Goal: Task Accomplishment & Management: Use online tool/utility

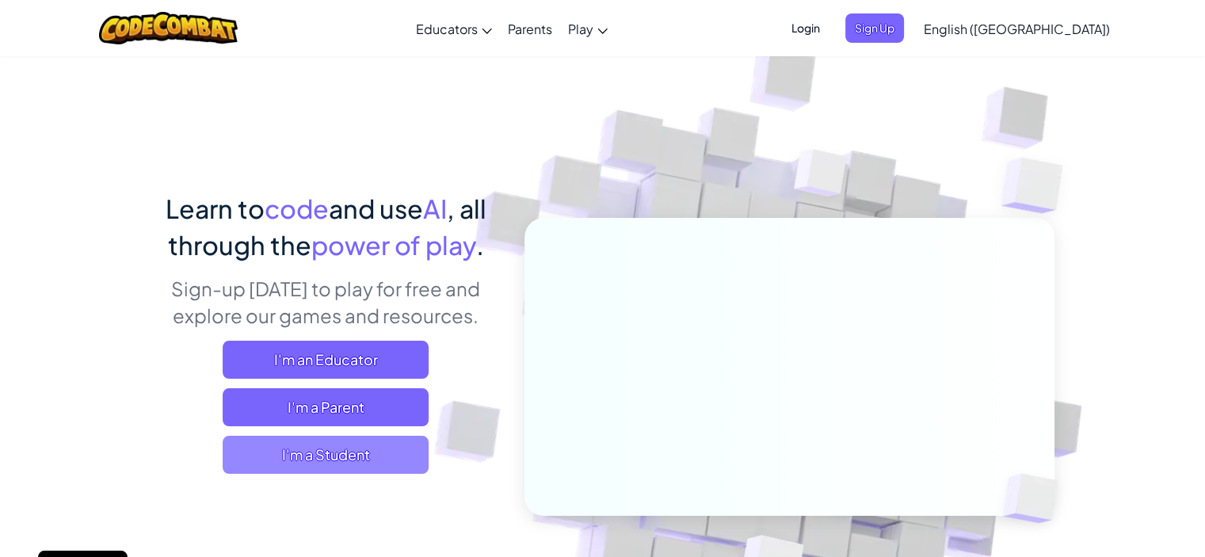
click at [356, 464] on span "I'm a Student" at bounding box center [326, 455] width 206 height 38
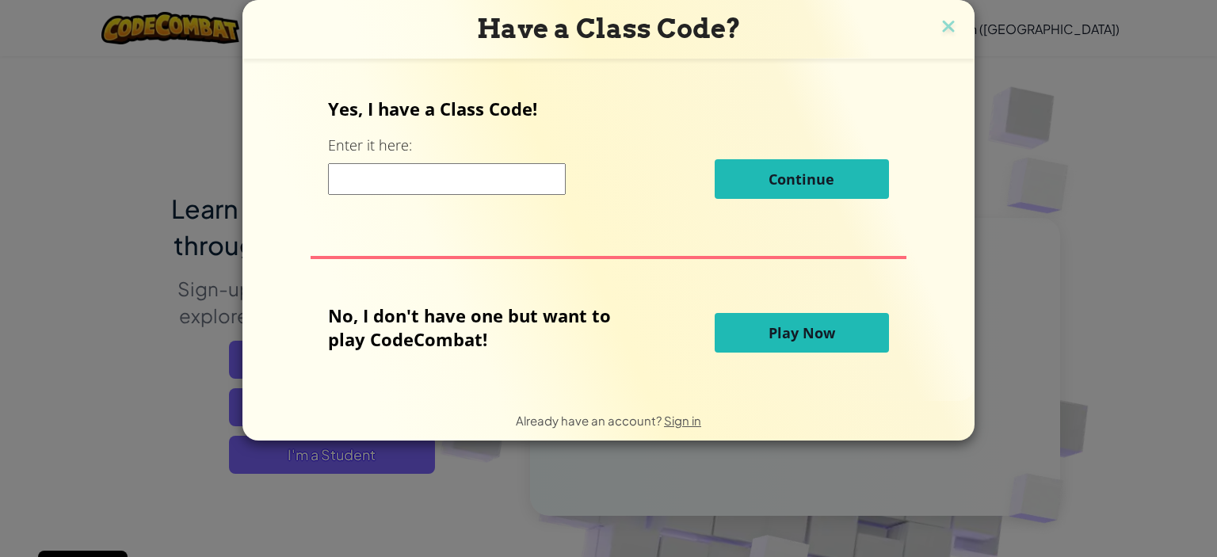
click at [857, 341] on button "Play Now" at bounding box center [802, 333] width 174 height 40
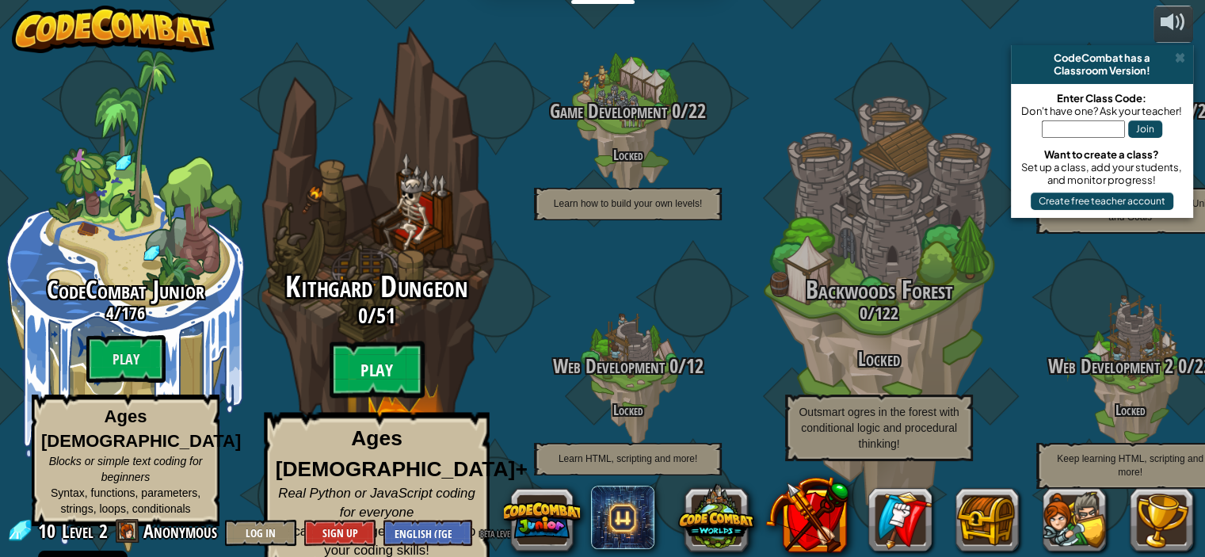
click at [369, 364] on btn "Play" at bounding box center [377, 370] width 95 height 57
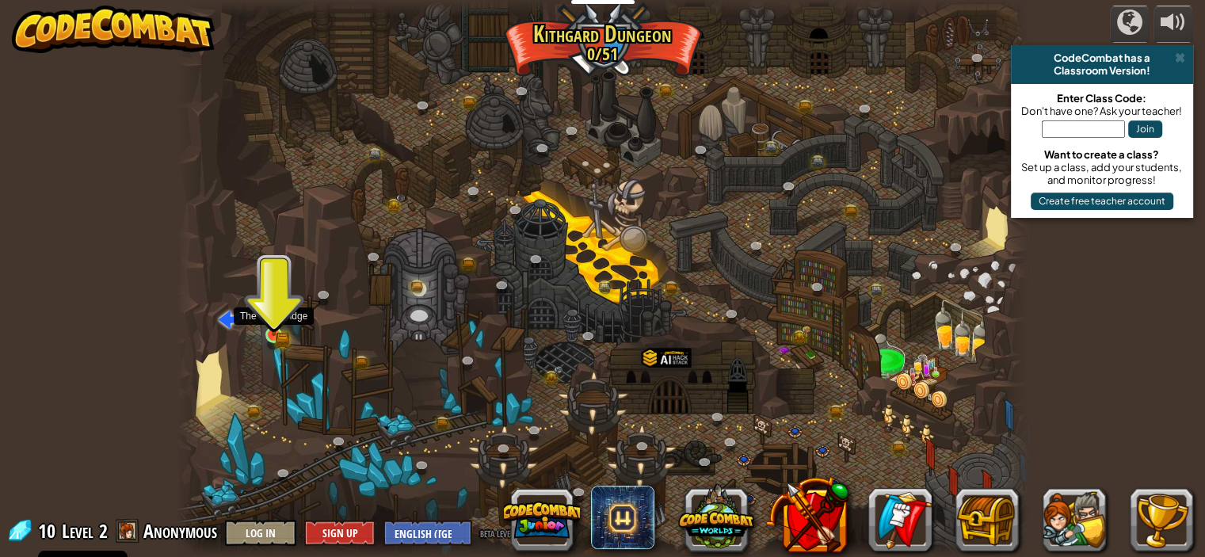
click at [269, 333] on img at bounding box center [273, 314] width 21 height 46
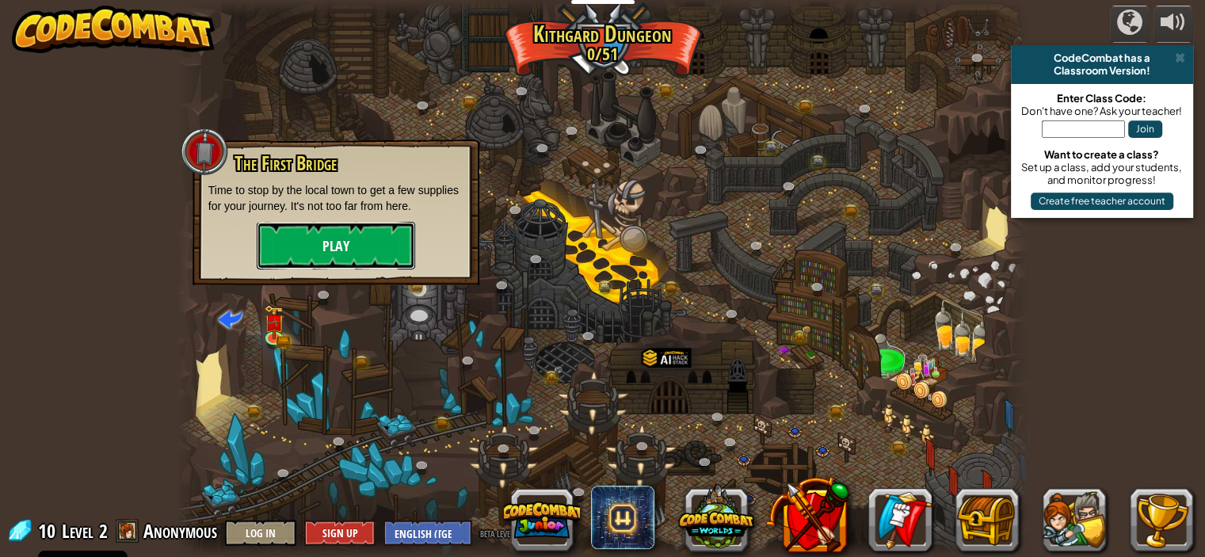
click at [342, 233] on button "Play" at bounding box center [336, 246] width 159 height 48
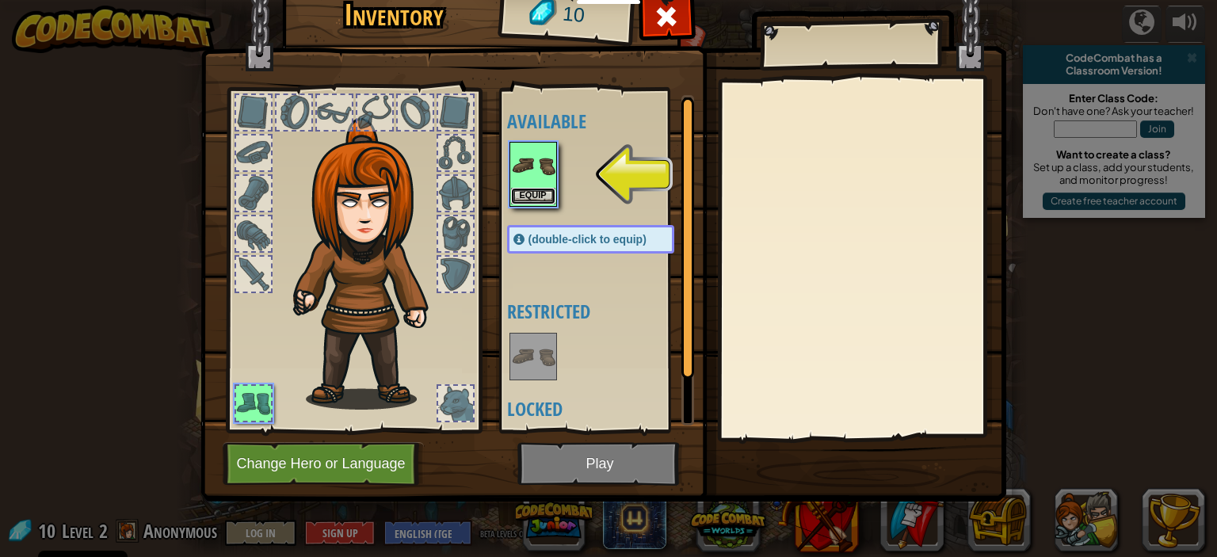
click at [528, 196] on button "Equip" at bounding box center [533, 196] width 44 height 17
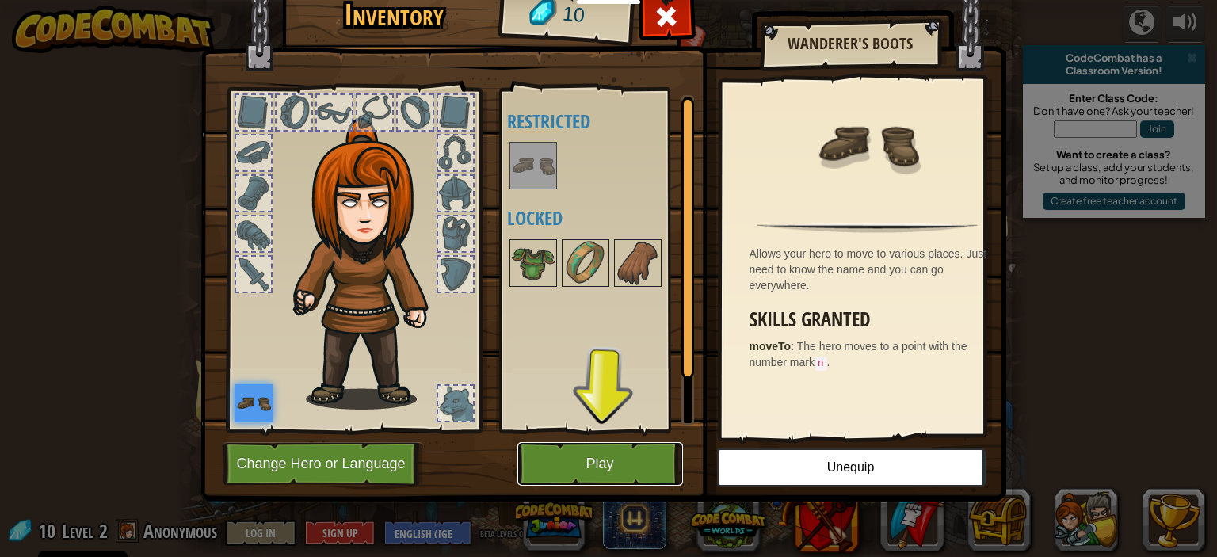
click at [586, 465] on button "Play" at bounding box center [601, 464] width 166 height 44
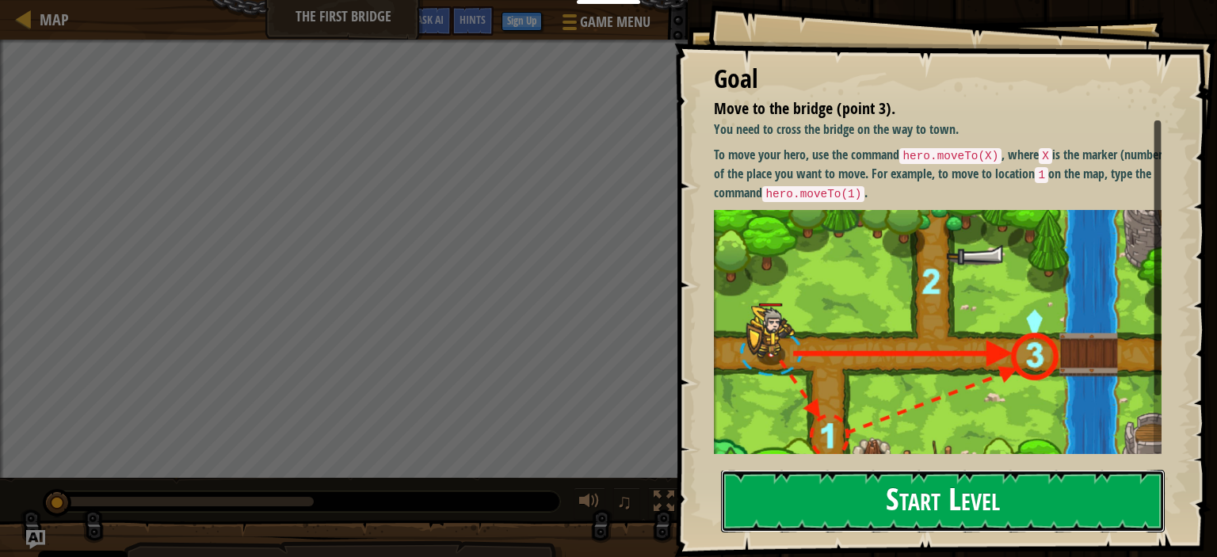
click at [881, 470] on button "Start Level" at bounding box center [943, 501] width 444 height 63
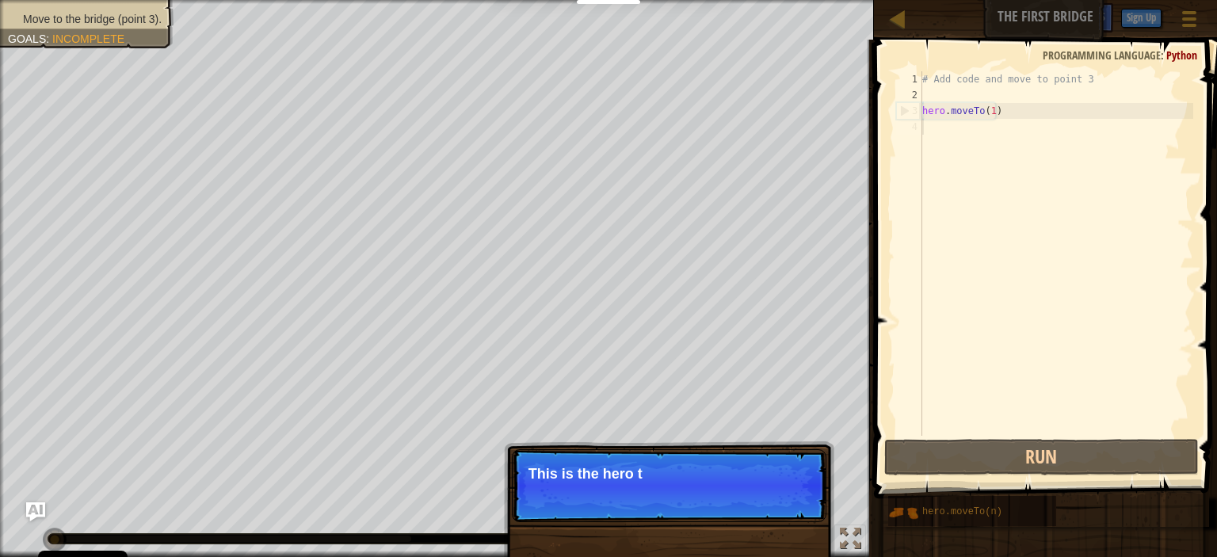
click at [998, 158] on div "# Add code and move to point 3 hero . moveTo ( 1 )" at bounding box center [1056, 269] width 274 height 396
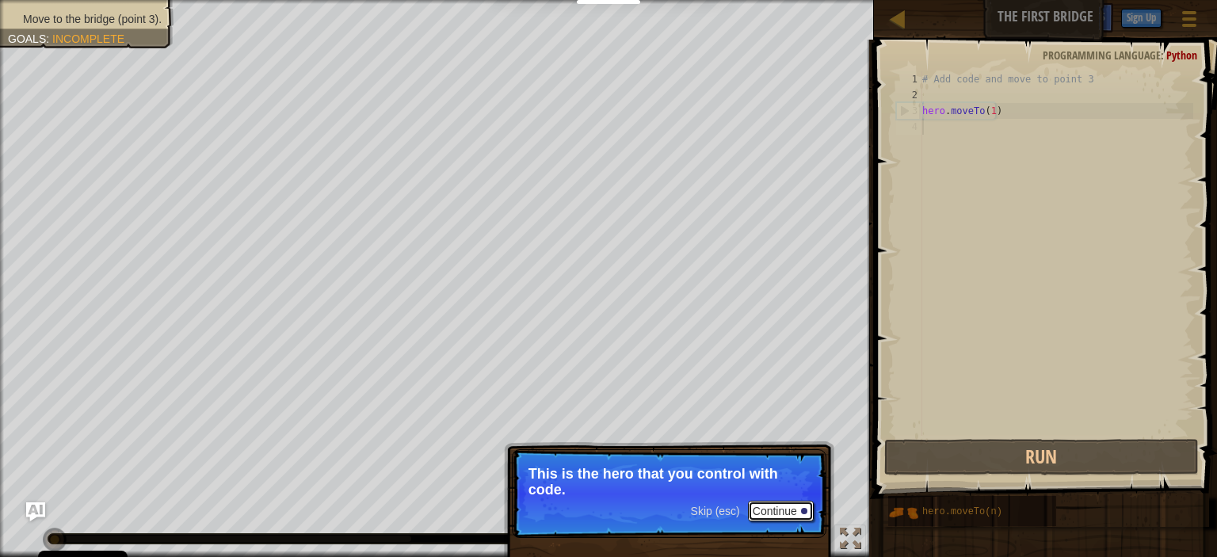
click at [784, 510] on button "Continue" at bounding box center [781, 511] width 66 height 21
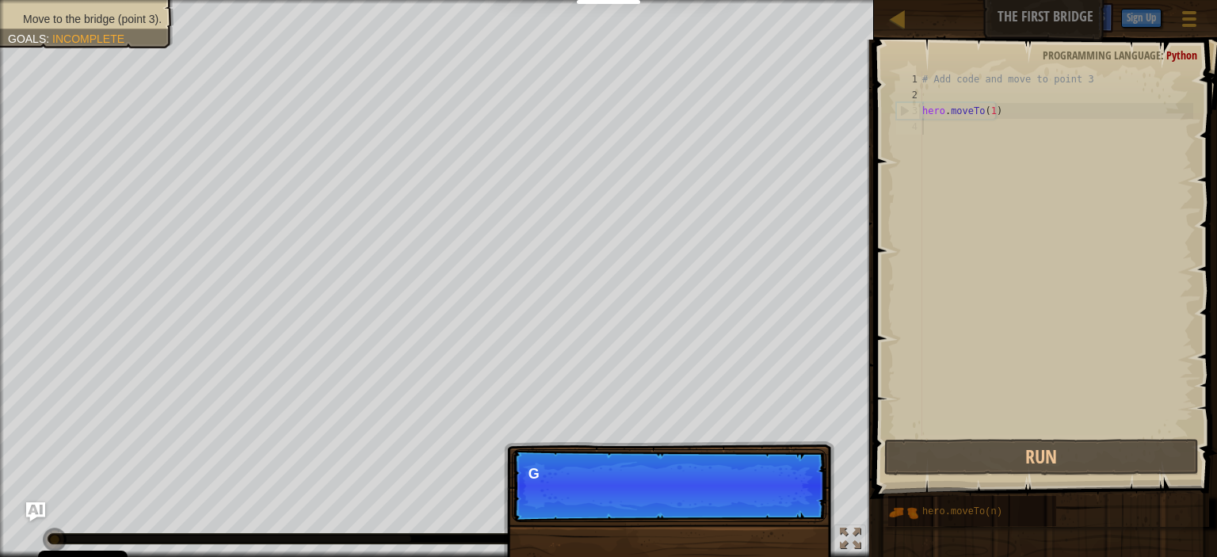
scroll to position [7, 0]
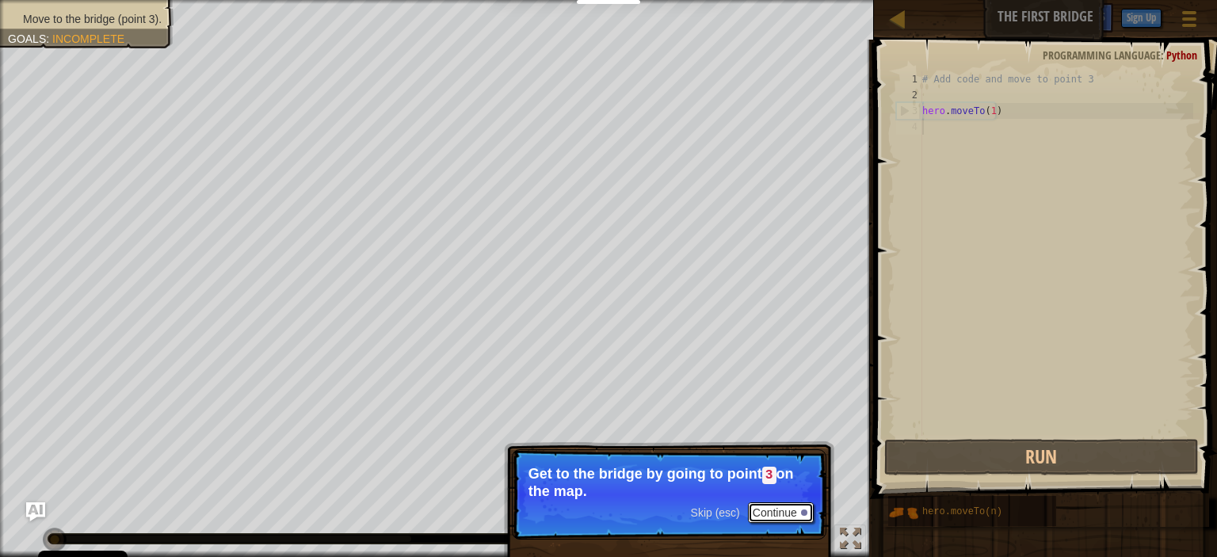
click at [784, 510] on button "Continue" at bounding box center [781, 512] width 66 height 21
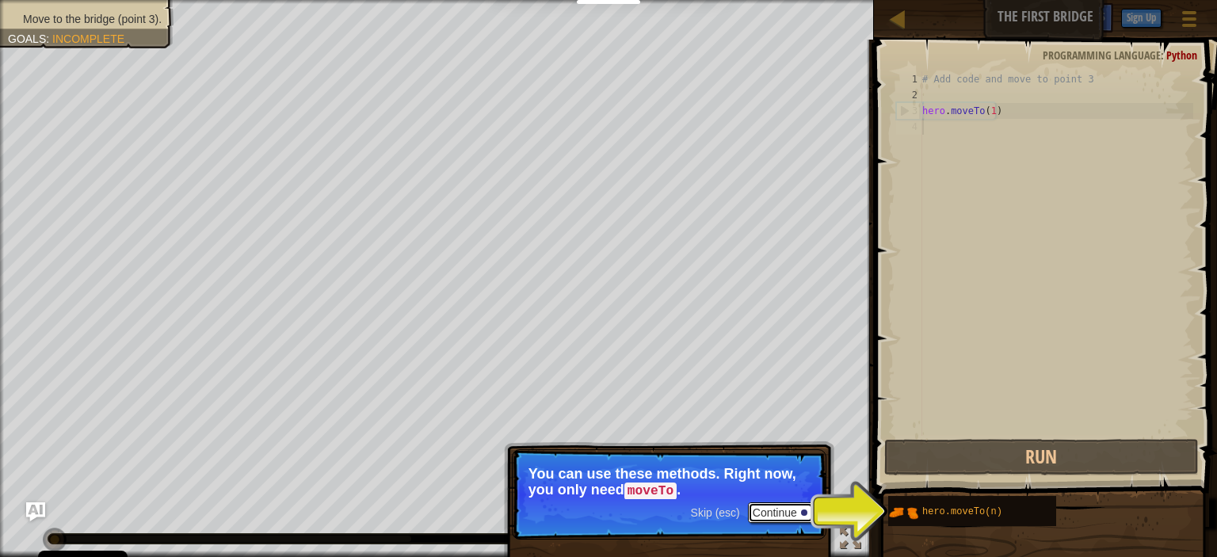
click at [784, 510] on button "Continue" at bounding box center [781, 512] width 66 height 21
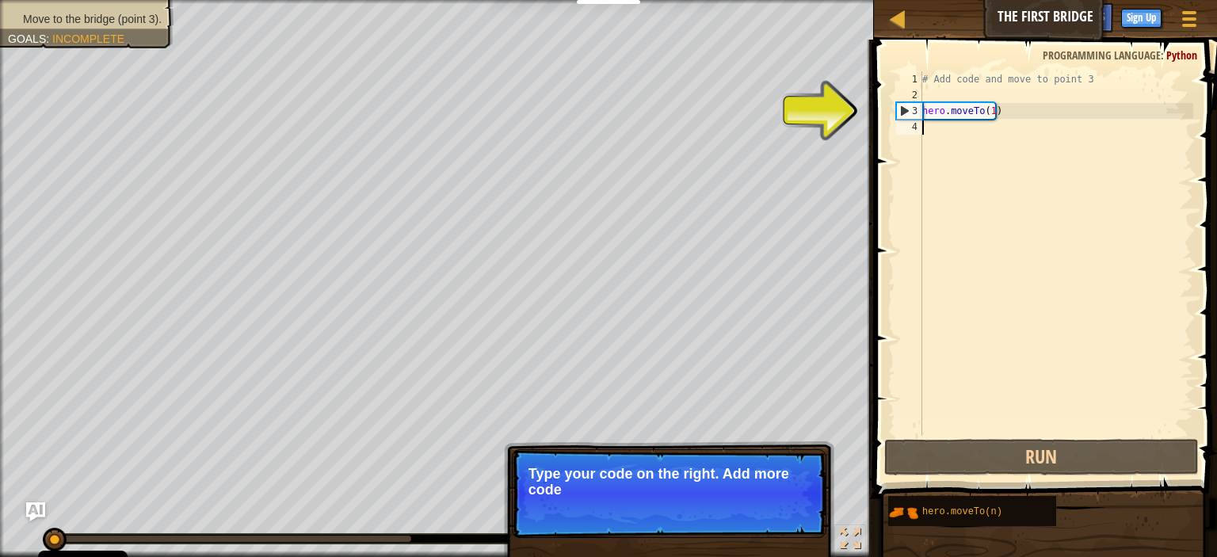
click at [971, 140] on div "# Add code and move to point 3 hero . moveTo ( 1 )" at bounding box center [1056, 269] width 274 height 396
click at [1010, 112] on div "# Add code and move to point 3 hero . moveTo ( 1 )" at bounding box center [1056, 269] width 274 height 396
type textarea "hero.moveTo(1)"
click at [1011, 117] on div "# Add code and move to point 3 hero . moveTo ( 1 )" at bounding box center [1056, 269] width 274 height 396
click at [971, 128] on div "# Add code and move to point 3 hero . moveTo ( 1 )" at bounding box center [1056, 269] width 274 height 396
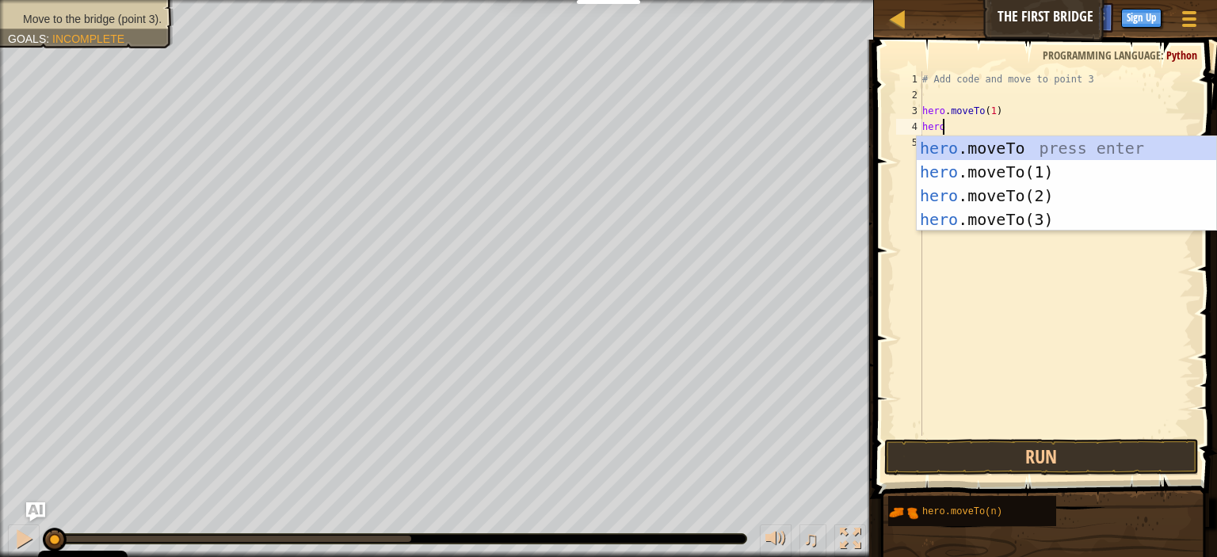
click at [948, 151] on div "hero .moveTo press enter hero .moveTo(1) press enter hero .moveTo(2) press ente…" at bounding box center [1067, 207] width 300 height 143
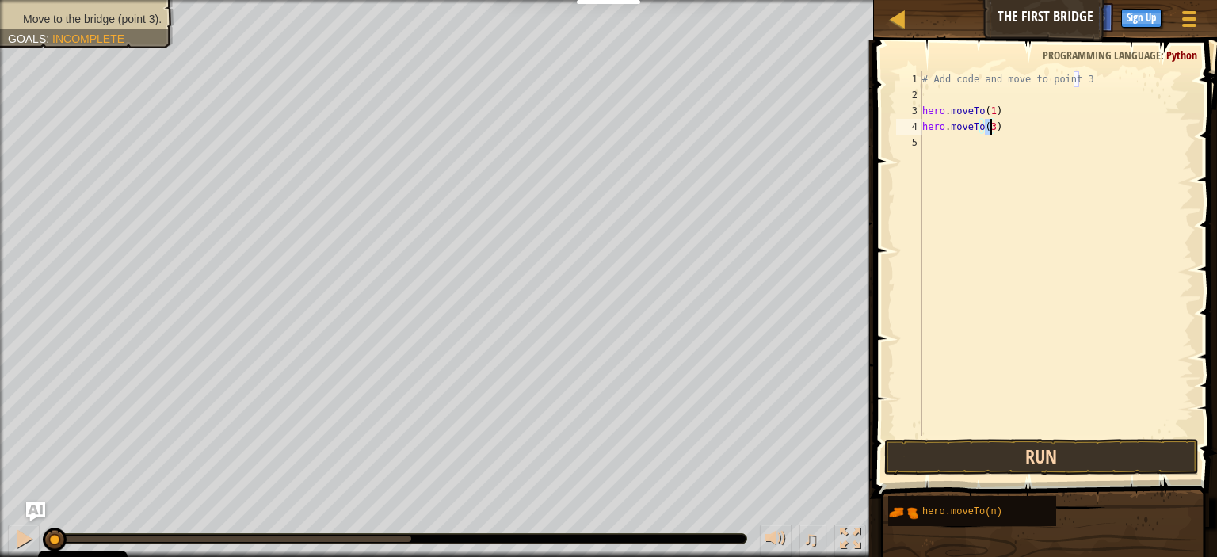
type textarea "hero.moveTo(3)"
click at [1024, 449] on button "Run" at bounding box center [1042, 457] width 315 height 36
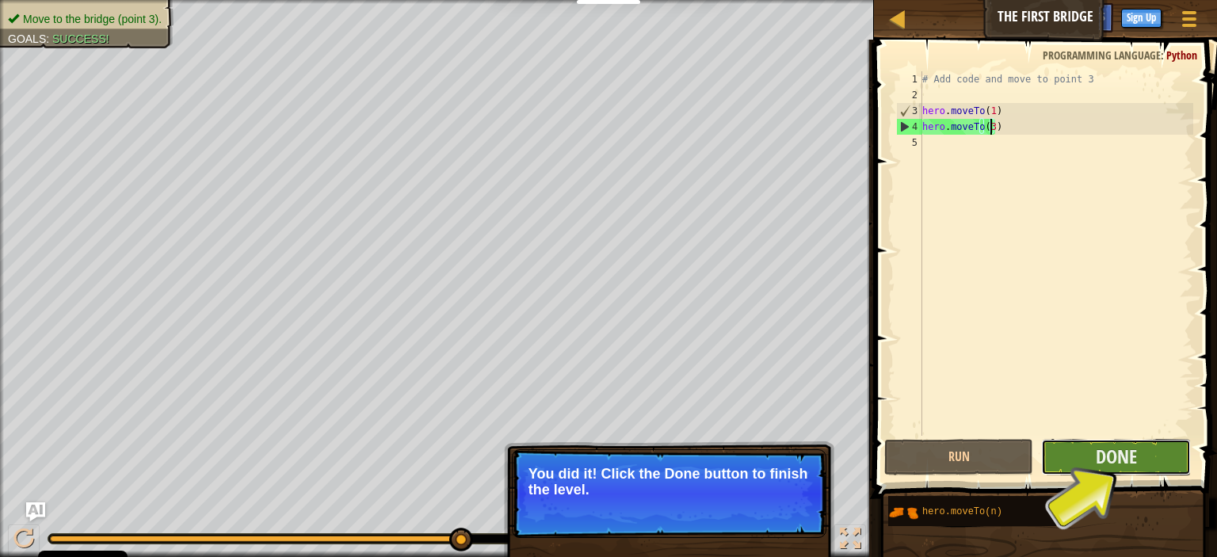
click at [1066, 453] on button "Done" at bounding box center [1115, 457] width 149 height 36
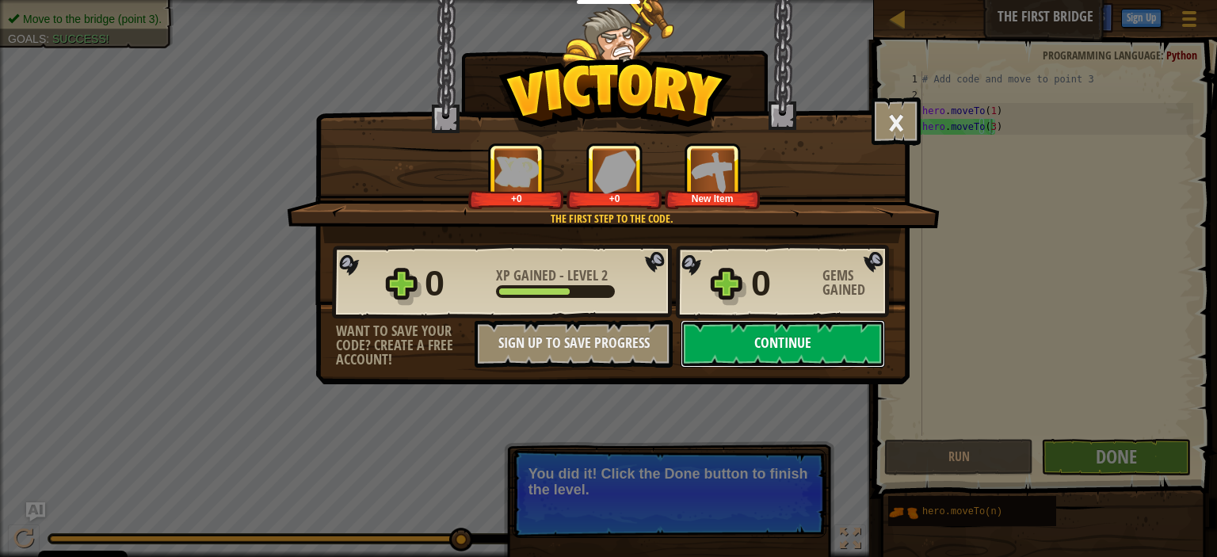
click at [808, 355] on button "Continue" at bounding box center [783, 344] width 204 height 48
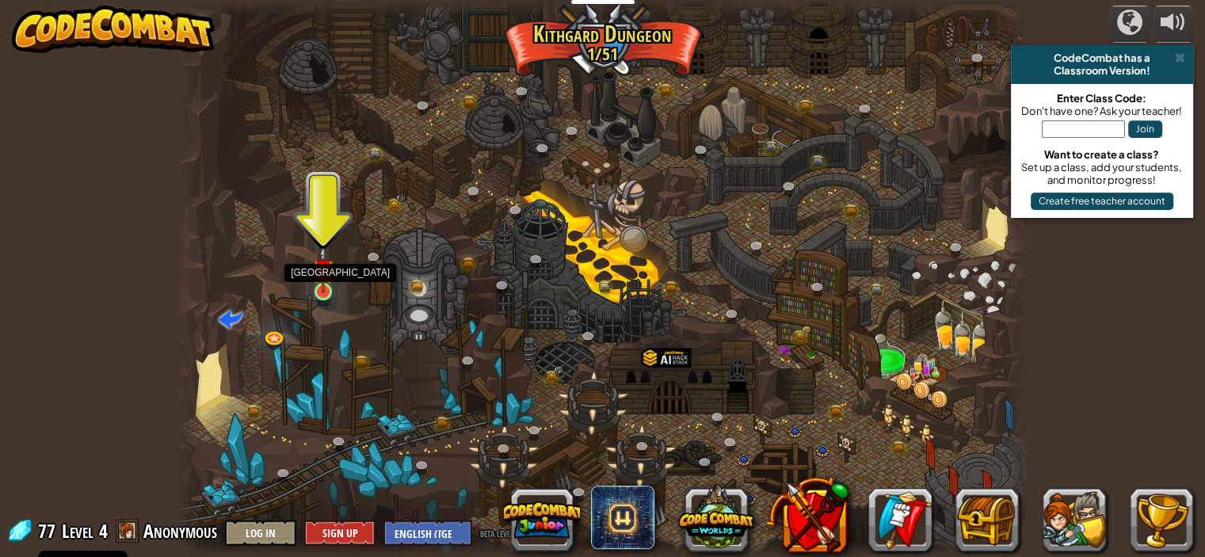
click at [321, 278] on img at bounding box center [323, 270] width 21 height 48
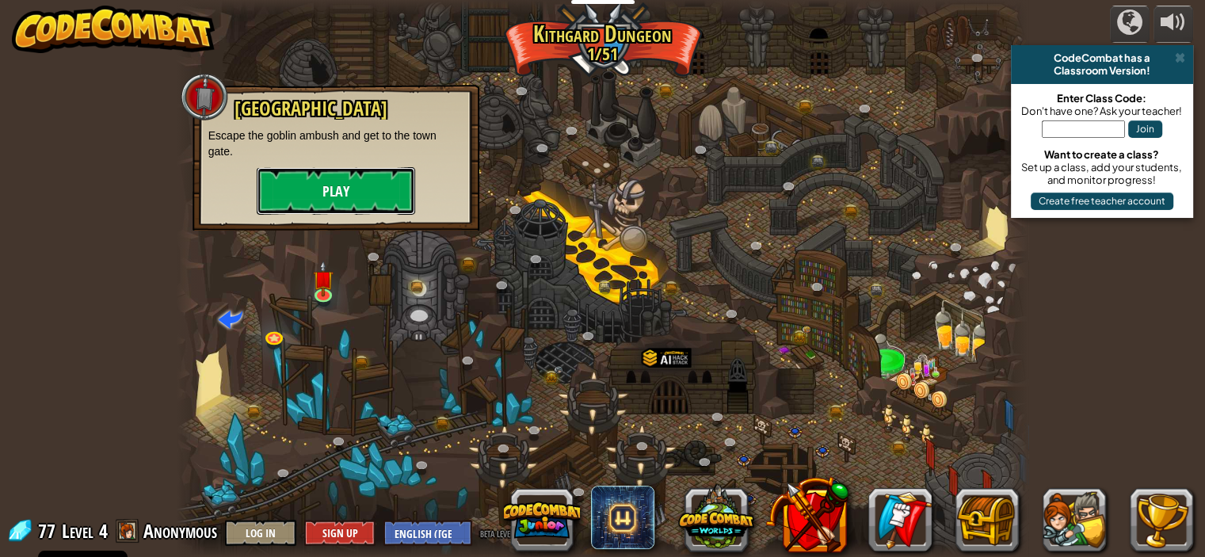
click at [358, 184] on button "Play" at bounding box center [336, 191] width 159 height 48
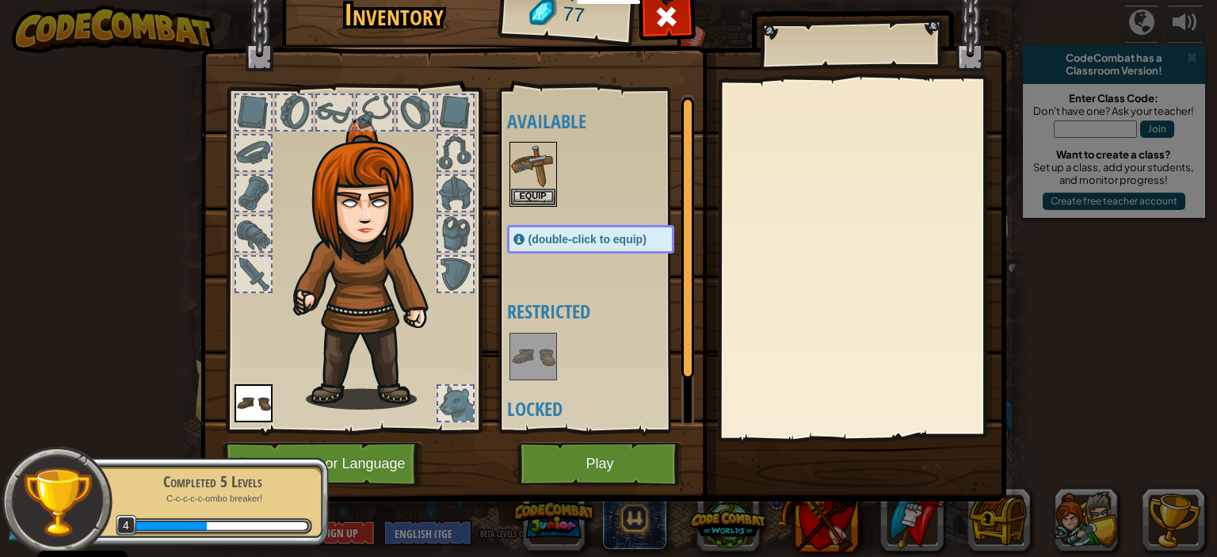
click at [260, 193] on div at bounding box center [253, 193] width 35 height 35
click at [371, 453] on button "Change Hero or Language" at bounding box center [323, 464] width 201 height 44
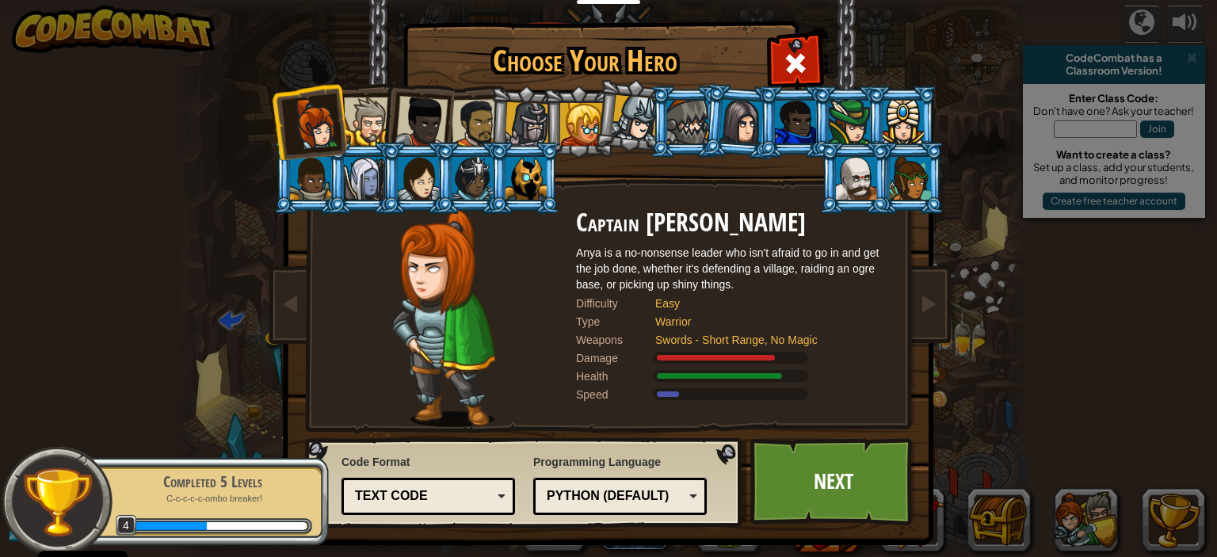
click at [404, 130] on div at bounding box center [421, 122] width 52 height 52
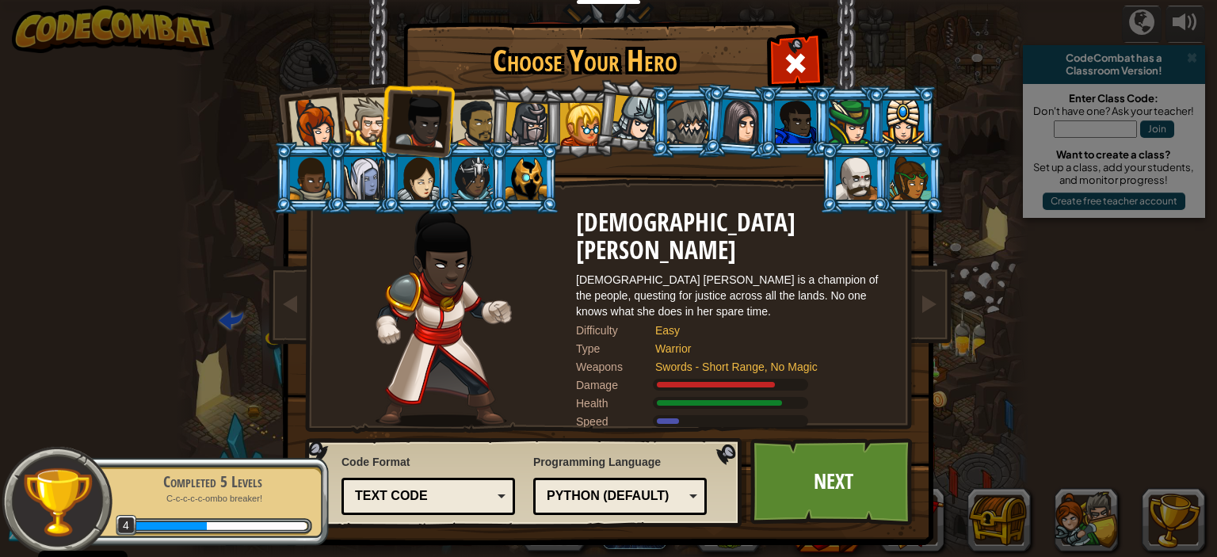
click at [461, 116] on div at bounding box center [476, 123] width 49 height 49
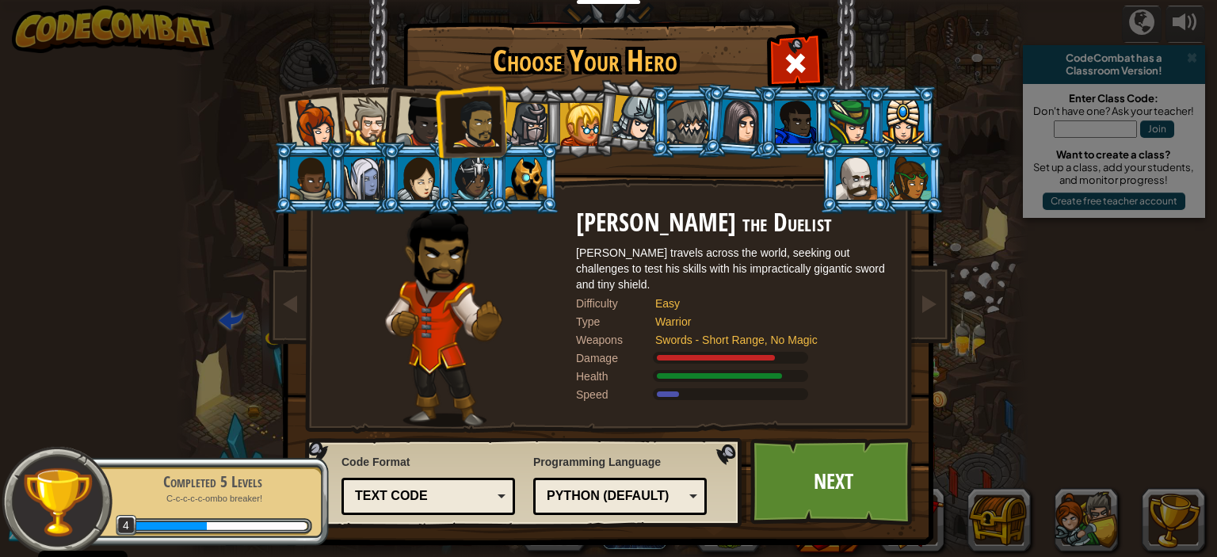
click at [366, 126] on div at bounding box center [368, 121] width 48 height 48
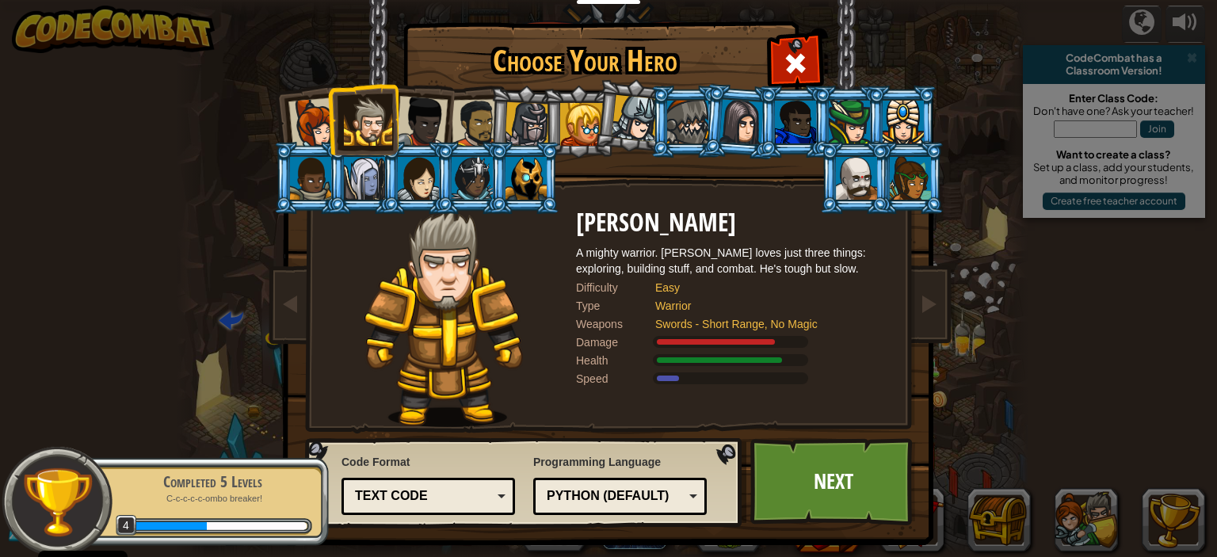
click at [476, 118] on div at bounding box center [476, 123] width 49 height 49
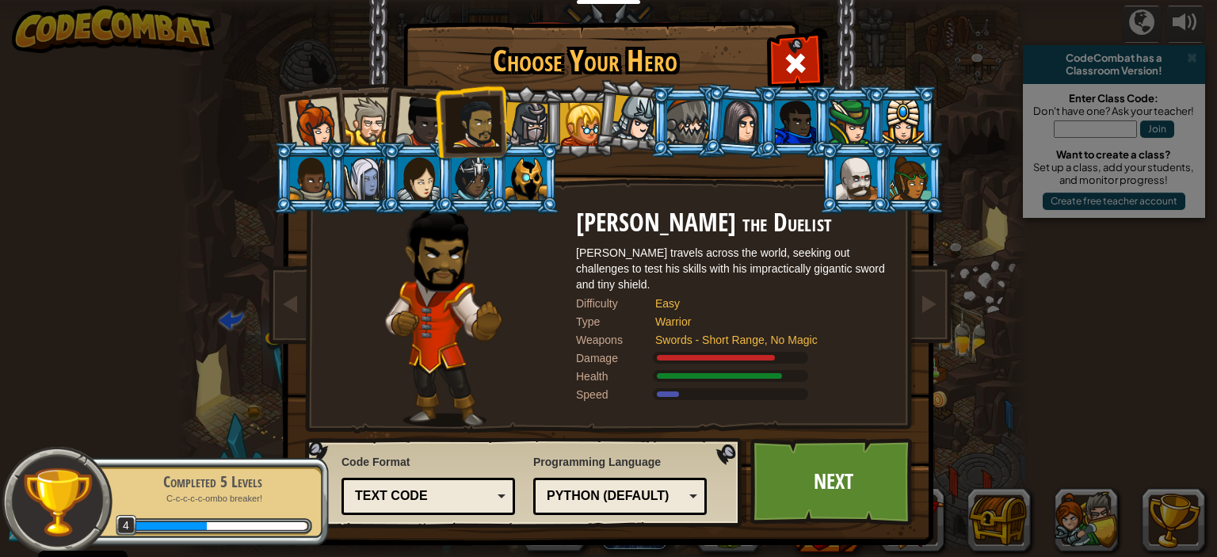
click at [529, 126] on div at bounding box center [527, 124] width 45 height 45
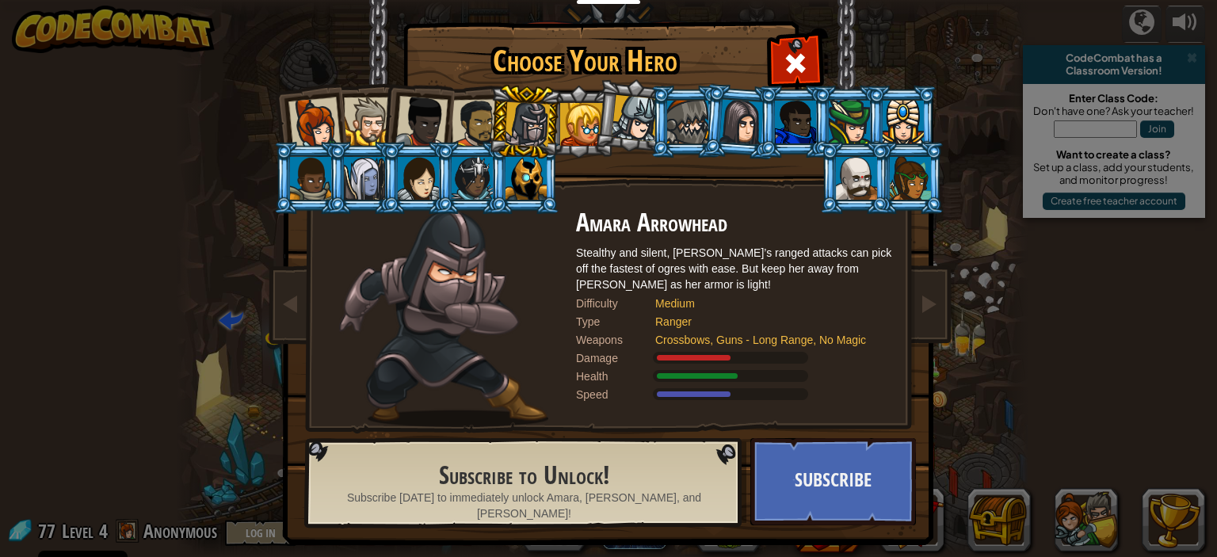
click at [487, 117] on li at bounding box center [524, 122] width 75 height 76
click at [464, 125] on div at bounding box center [476, 123] width 49 height 49
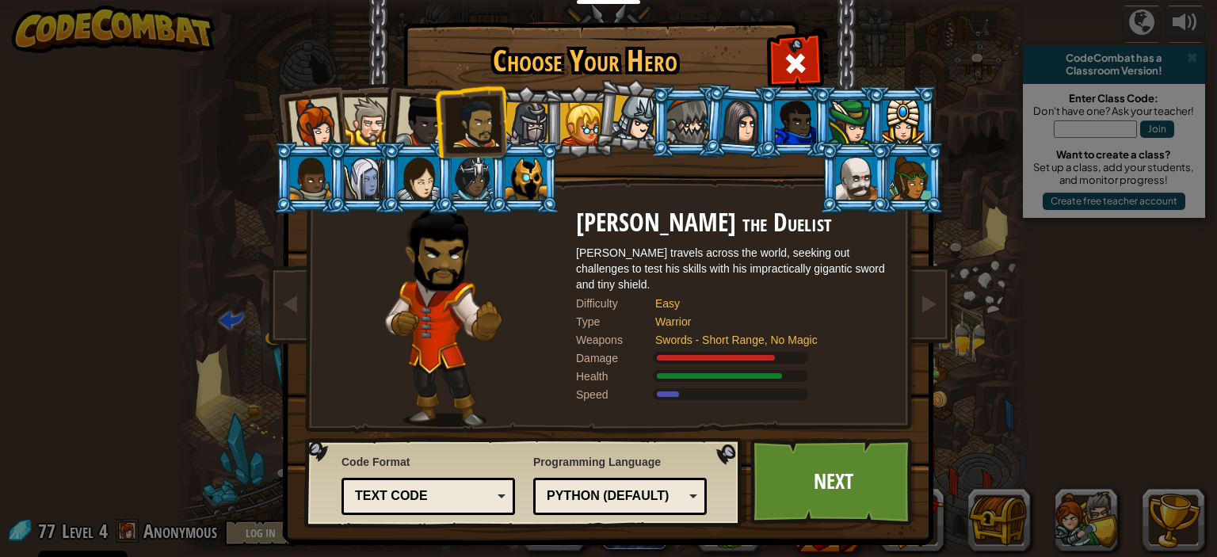
click at [437, 117] on li at bounding box center [470, 122] width 73 height 74
click at [425, 117] on div at bounding box center [421, 122] width 52 height 52
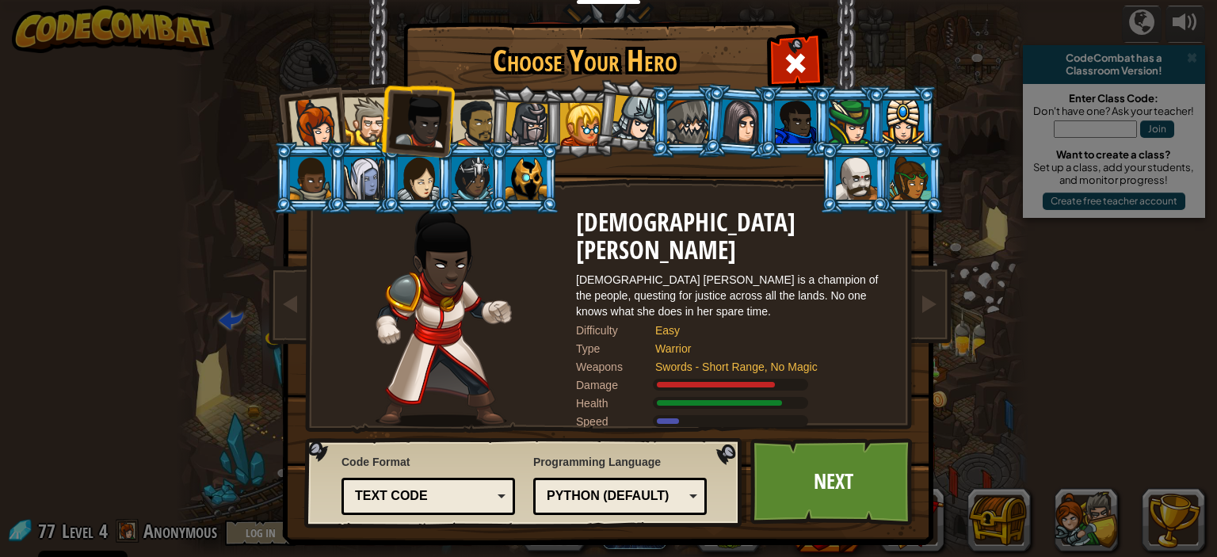
click at [355, 124] on div at bounding box center [368, 121] width 48 height 48
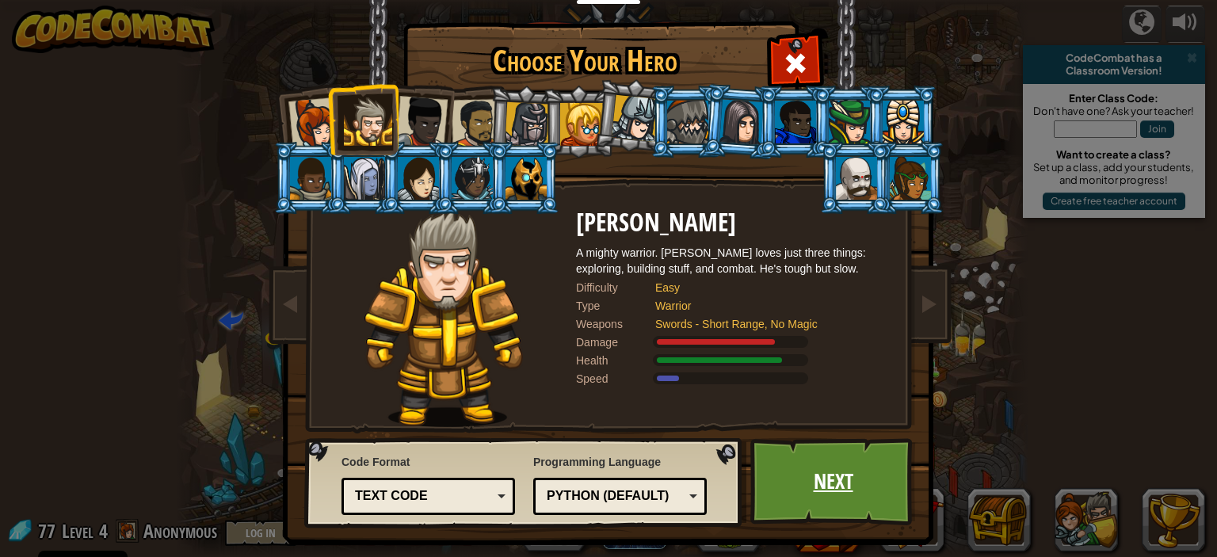
click at [829, 476] on link "Next" at bounding box center [834, 481] width 166 height 87
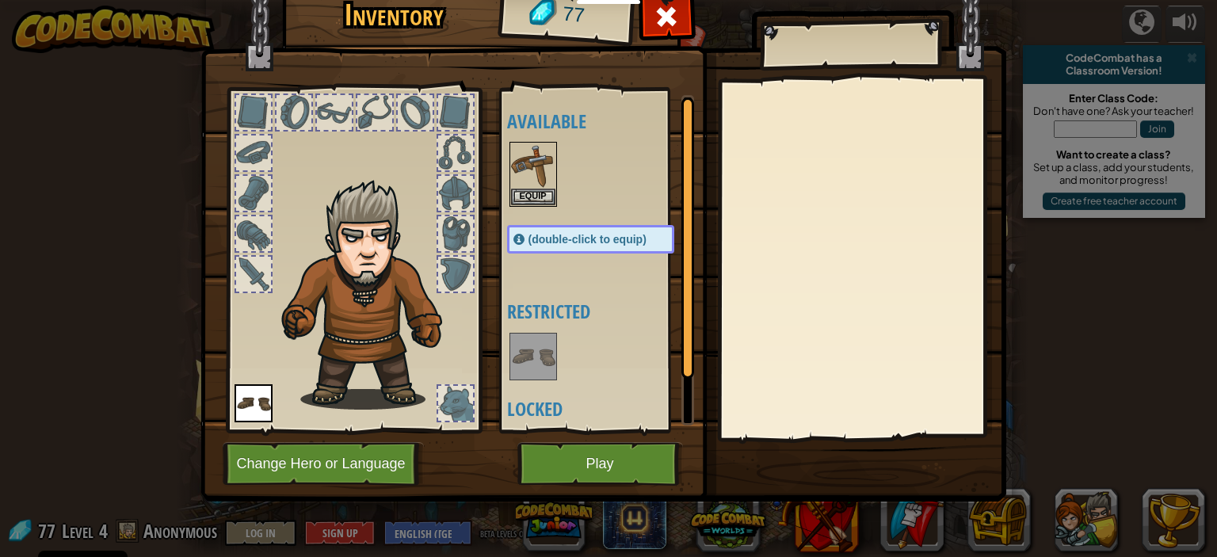
click at [352, 105] on div at bounding box center [334, 113] width 38 height 38
click at [530, 200] on button "Equip" at bounding box center [533, 196] width 44 height 17
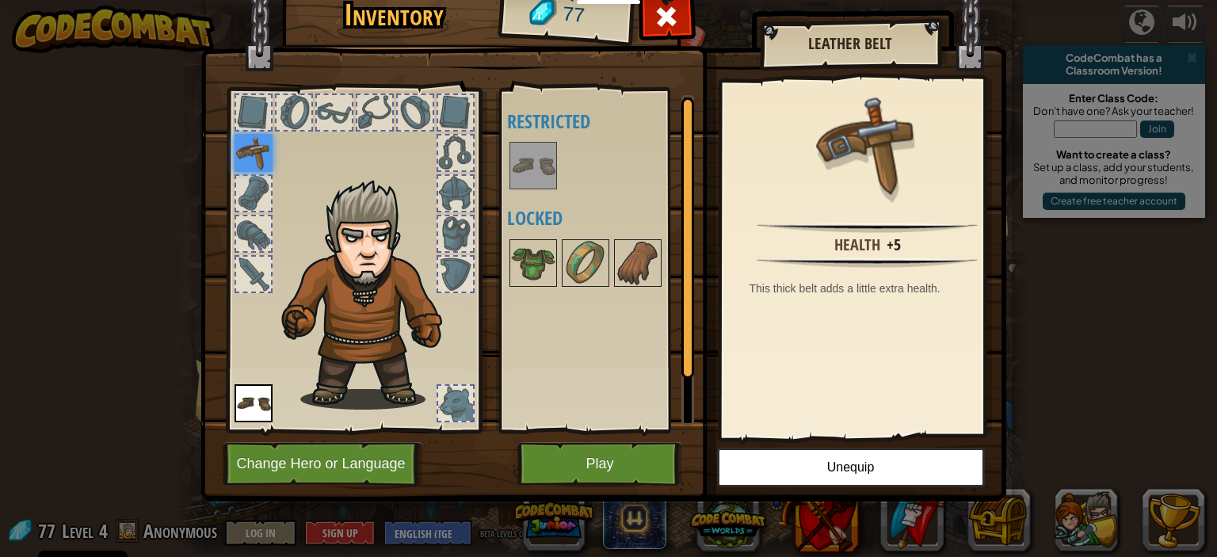
click at [257, 208] on div at bounding box center [253, 193] width 35 height 35
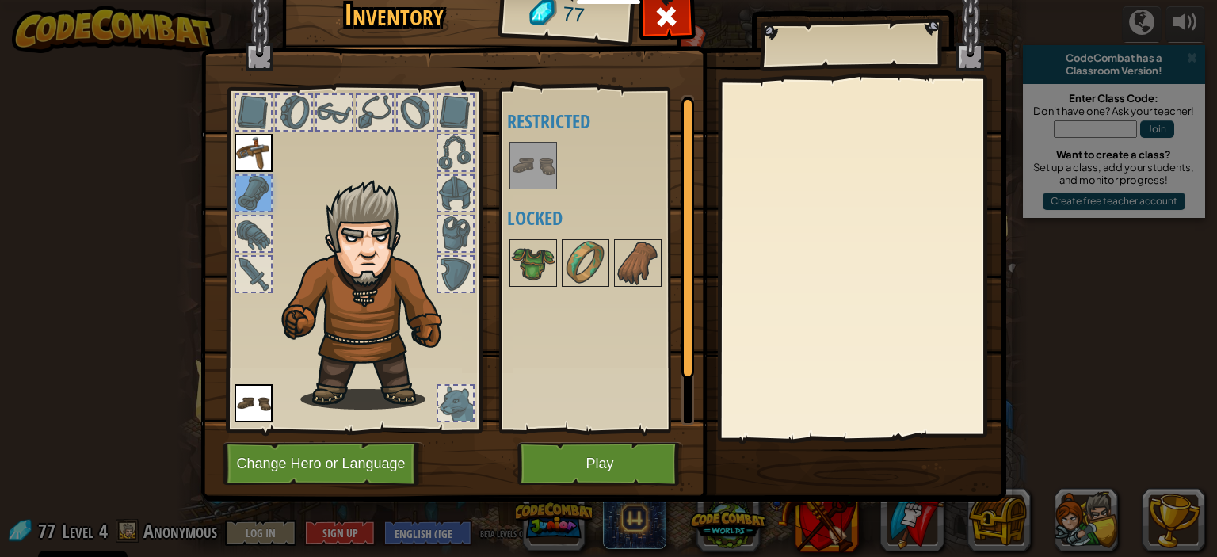
click at [265, 236] on div at bounding box center [253, 233] width 35 height 35
click at [235, 278] on div at bounding box center [254, 274] width 38 height 38
click at [362, 107] on div at bounding box center [374, 112] width 35 height 35
click at [349, 108] on div at bounding box center [334, 112] width 35 height 35
click at [288, 113] on div at bounding box center [294, 112] width 35 height 35
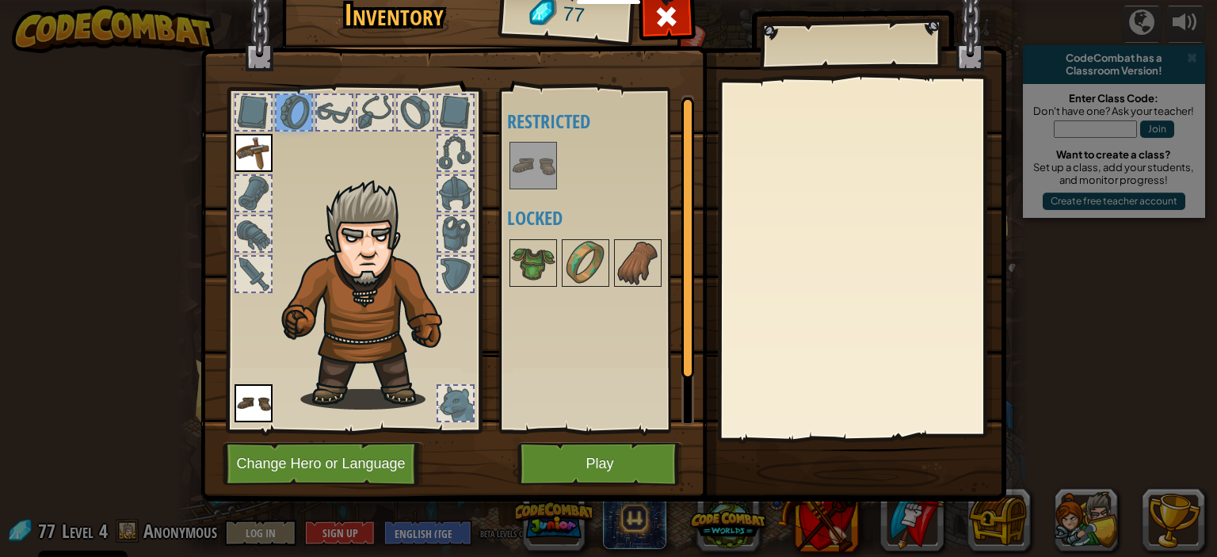
click at [255, 109] on div at bounding box center [253, 112] width 35 height 35
drag, startPoint x: 377, startPoint y: 110, endPoint x: 411, endPoint y: 110, distance: 33.3
click at [390, 110] on div at bounding box center [374, 112] width 35 height 35
drag, startPoint x: 412, startPoint y: 110, endPoint x: 431, endPoint y: 115, distance: 19.6
click at [415, 113] on div at bounding box center [415, 112] width 35 height 35
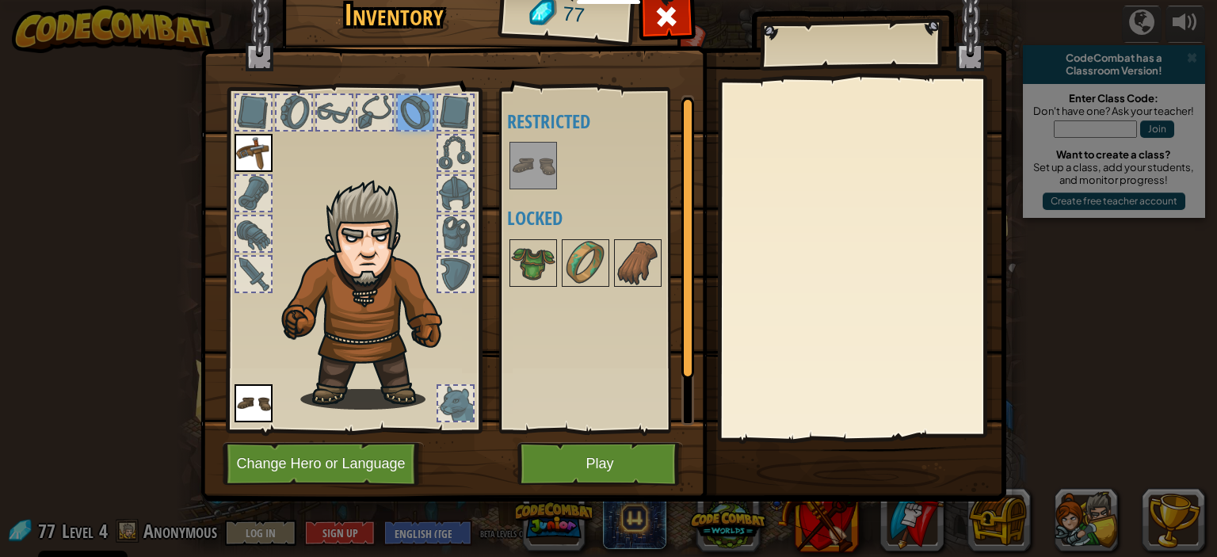
drag, startPoint x: 431, startPoint y: 115, endPoint x: 452, endPoint y: 120, distance: 21.1
click at [444, 118] on div at bounding box center [354, 256] width 262 height 357
drag, startPoint x: 457, startPoint y: 120, endPoint x: 459, endPoint y: 143, distance: 23.0
click at [459, 129] on div at bounding box center [455, 112] width 35 height 35
drag, startPoint x: 459, startPoint y: 150, endPoint x: 460, endPoint y: 163, distance: 13.5
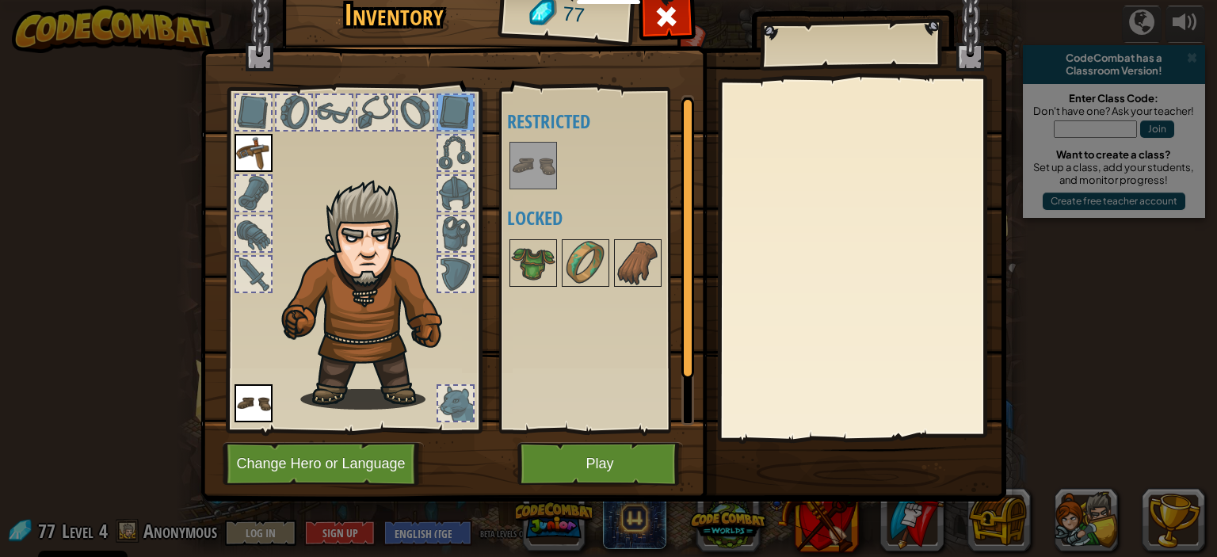
click at [460, 162] on div at bounding box center [455, 153] width 35 height 35
drag, startPoint x: 465, startPoint y: 189, endPoint x: 471, endPoint y: 236, distance: 47.1
click at [466, 199] on div at bounding box center [455, 193] width 35 height 35
click at [472, 239] on div at bounding box center [455, 233] width 35 height 35
click at [489, 304] on div "Inventory 77 Available Equip (double-click to equip) Restricted Locked Equip Un…" at bounding box center [609, 241] width 806 height 523
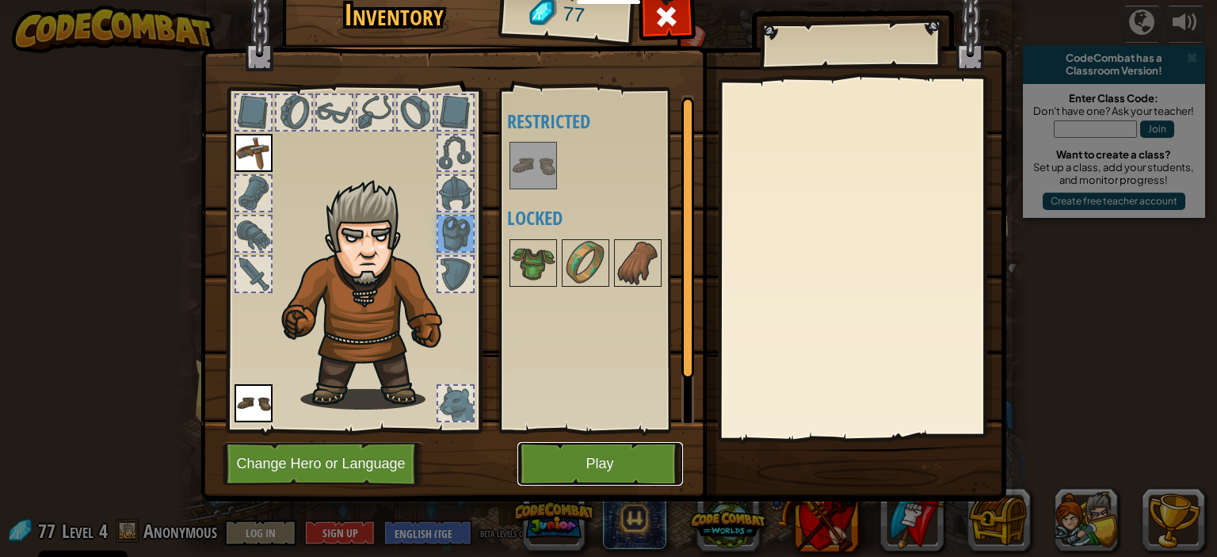
click at [616, 475] on button "Play" at bounding box center [601, 464] width 166 height 44
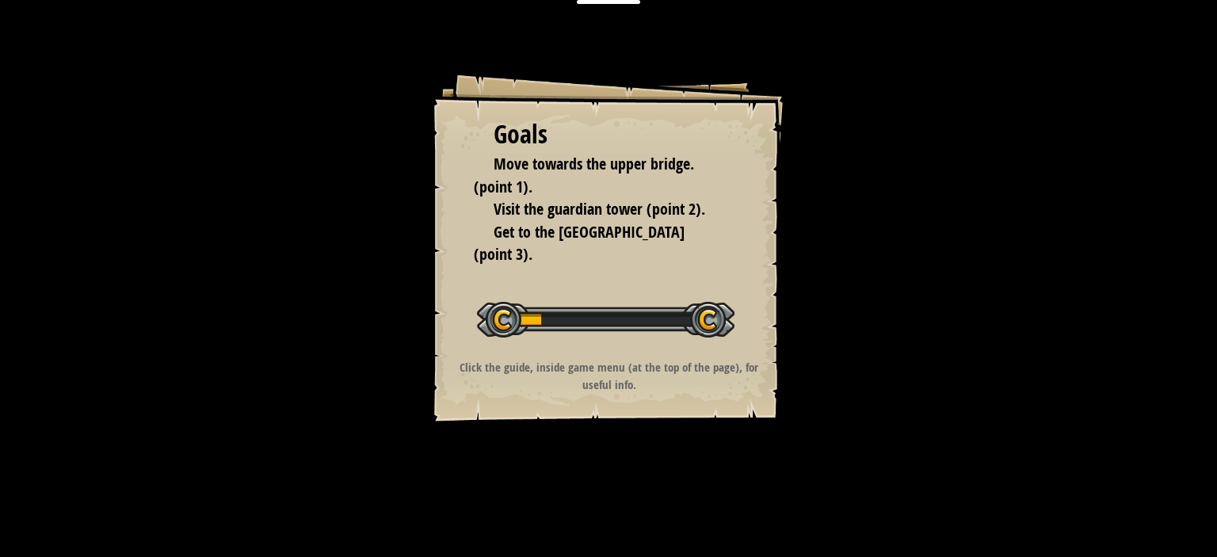
click at [630, 323] on div at bounding box center [606, 320] width 258 height 36
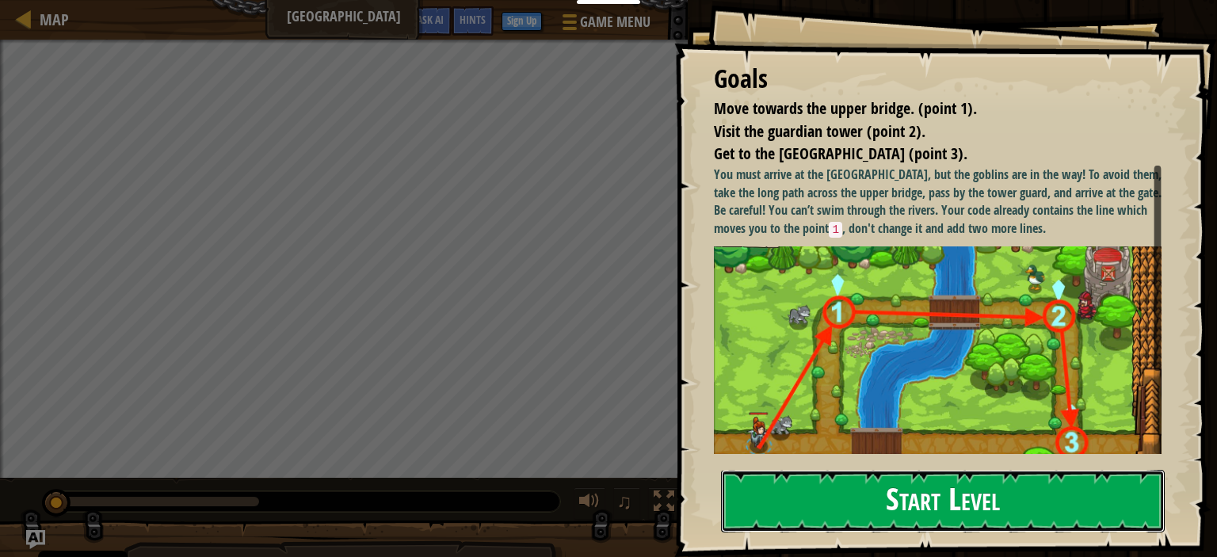
click at [889, 493] on button "Start Level" at bounding box center [943, 501] width 444 height 63
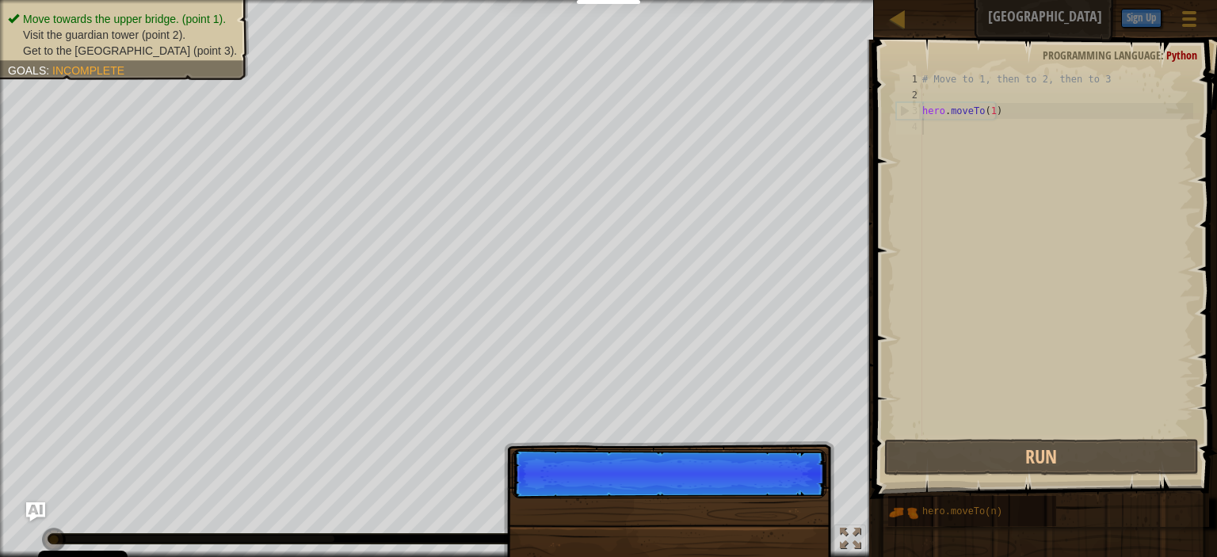
click at [983, 139] on div "# Move to 1, then to 2, then to 3 hero . moveTo ( 1 )" at bounding box center [1056, 269] width 274 height 396
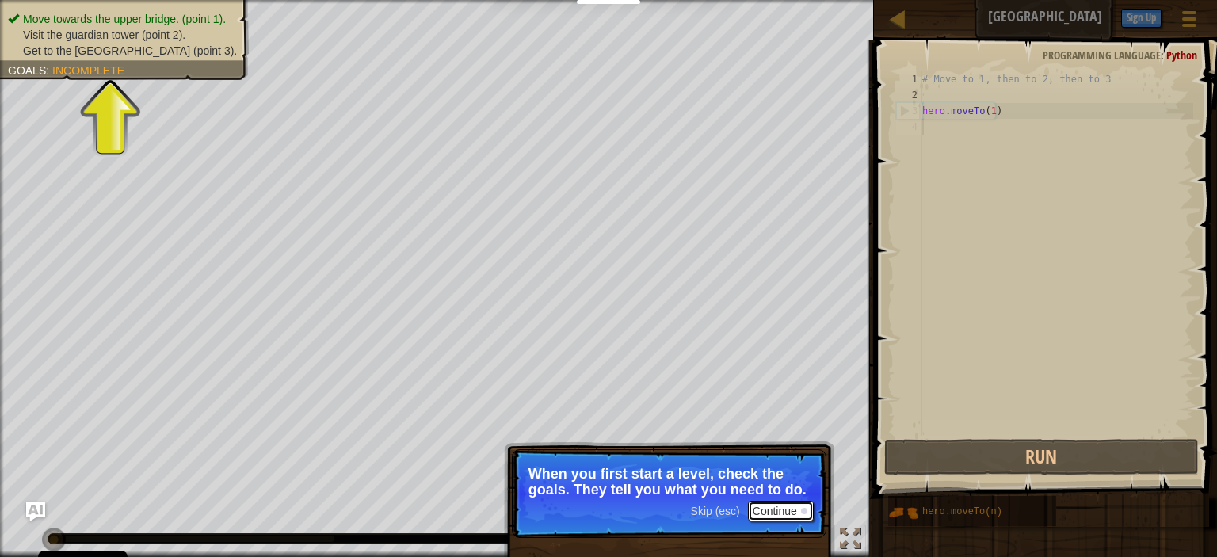
click at [767, 507] on button "Continue" at bounding box center [781, 511] width 66 height 21
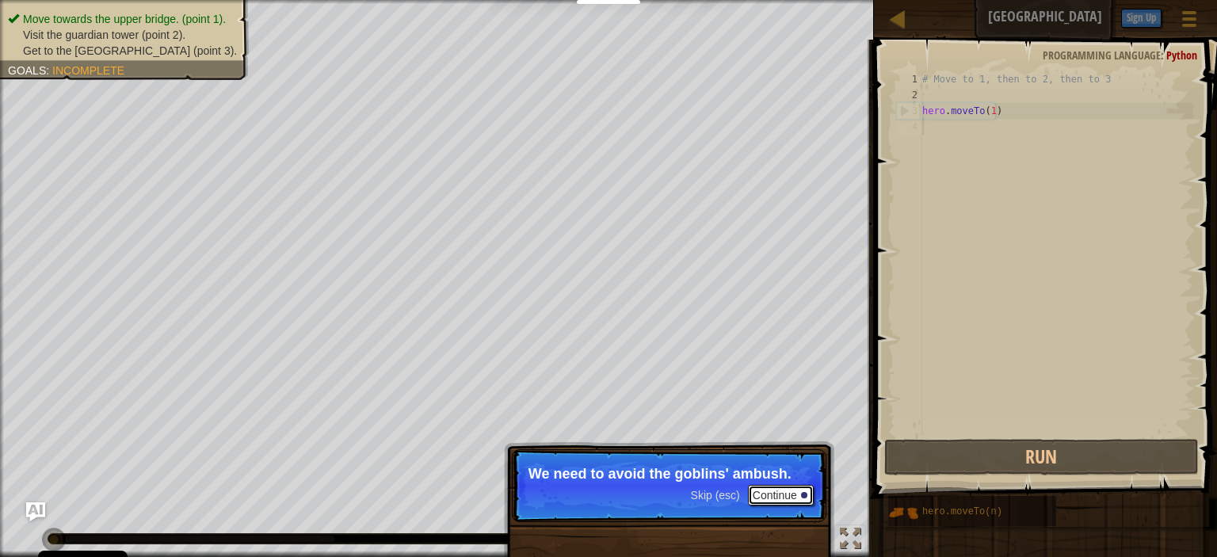
click at [776, 491] on button "Continue" at bounding box center [781, 495] width 66 height 21
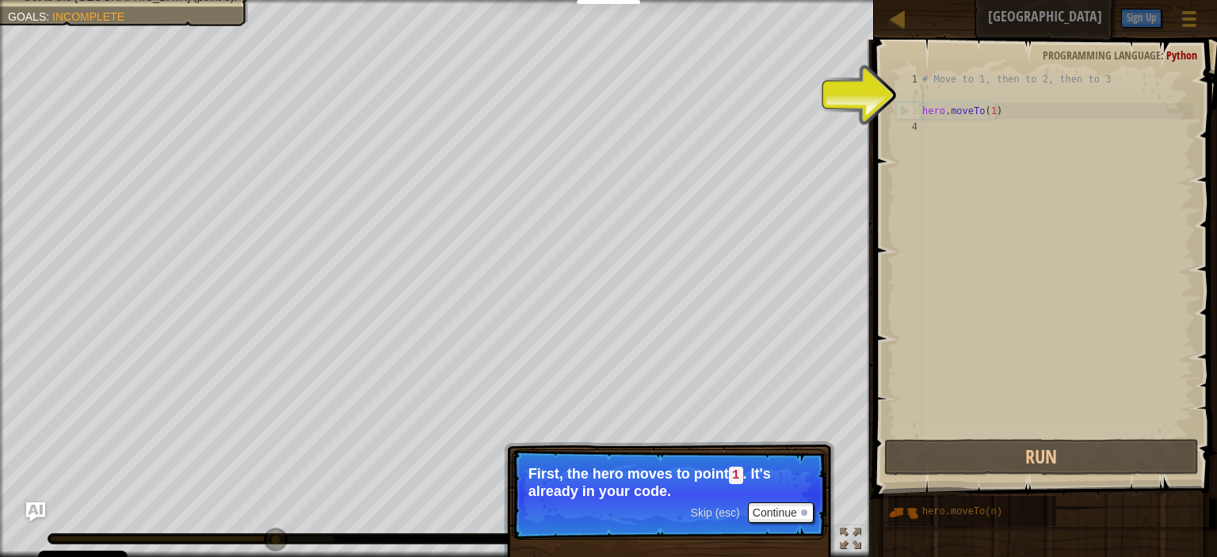
click at [947, 98] on div "# Move to 1, then to 2, then to 3 hero . moveTo ( 1 )" at bounding box center [1056, 269] width 274 height 396
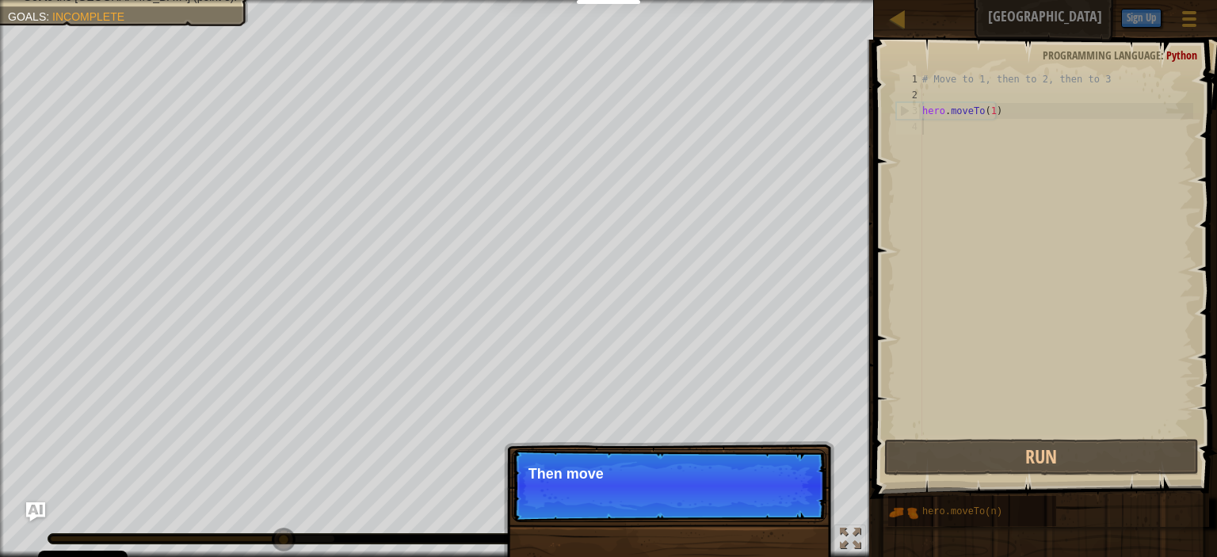
click at [951, 139] on div "# Move to 1, then to 2, then to 3 hero . moveTo ( 1 )" at bounding box center [1056, 269] width 274 height 396
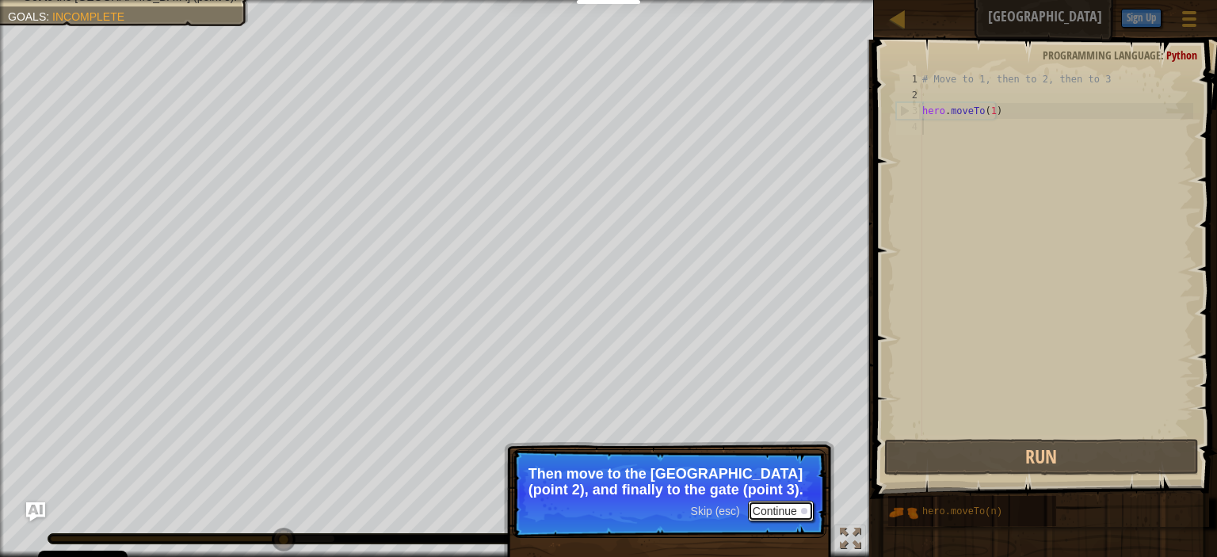
click at [783, 516] on button "Continue" at bounding box center [781, 511] width 66 height 21
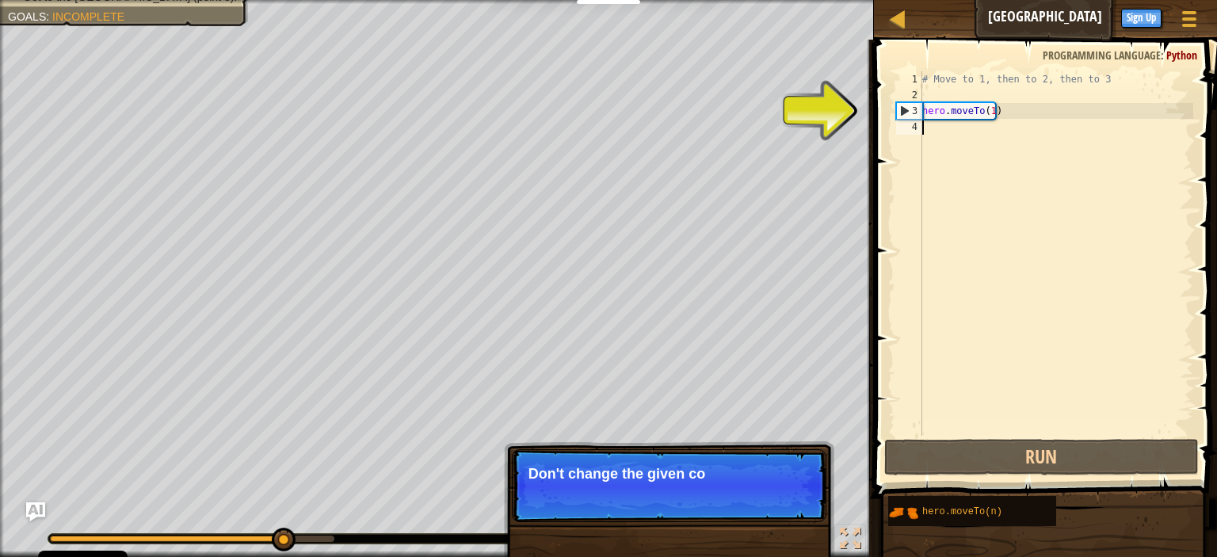
click at [978, 148] on div "# Move to 1, then to 2, then to 3 hero . moveTo ( 1 )" at bounding box center [1056, 269] width 274 height 396
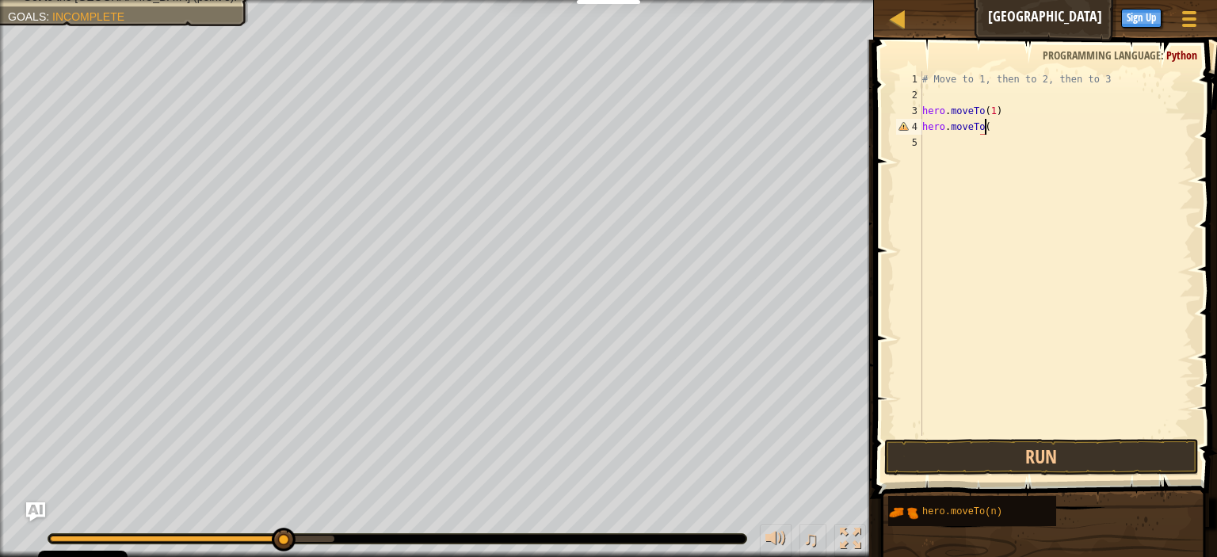
scroll to position [7, 4]
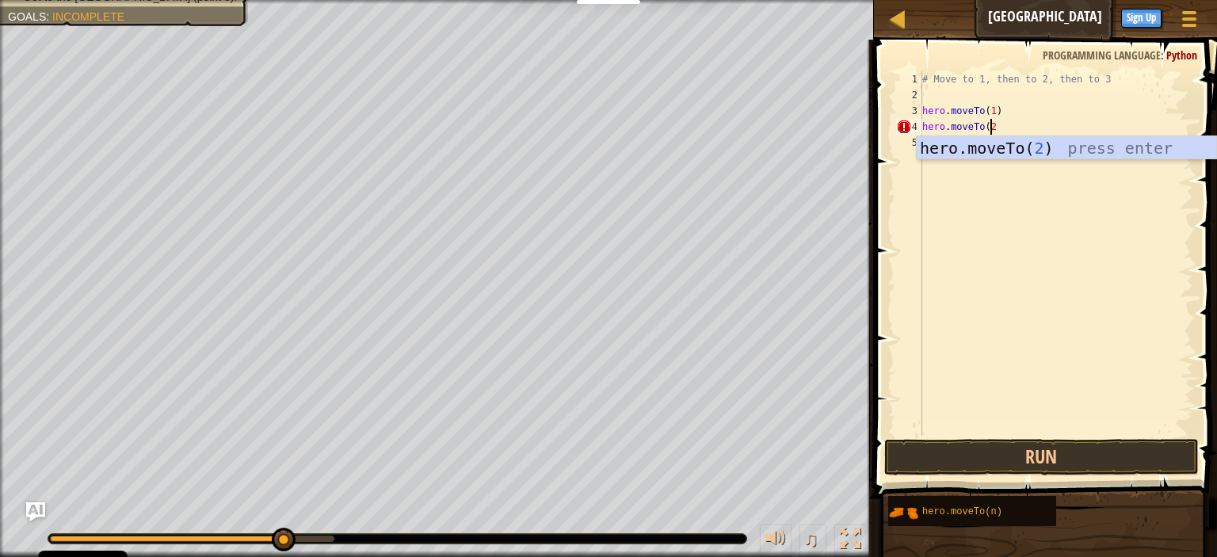
type textarea "hero.moveTo(2)"
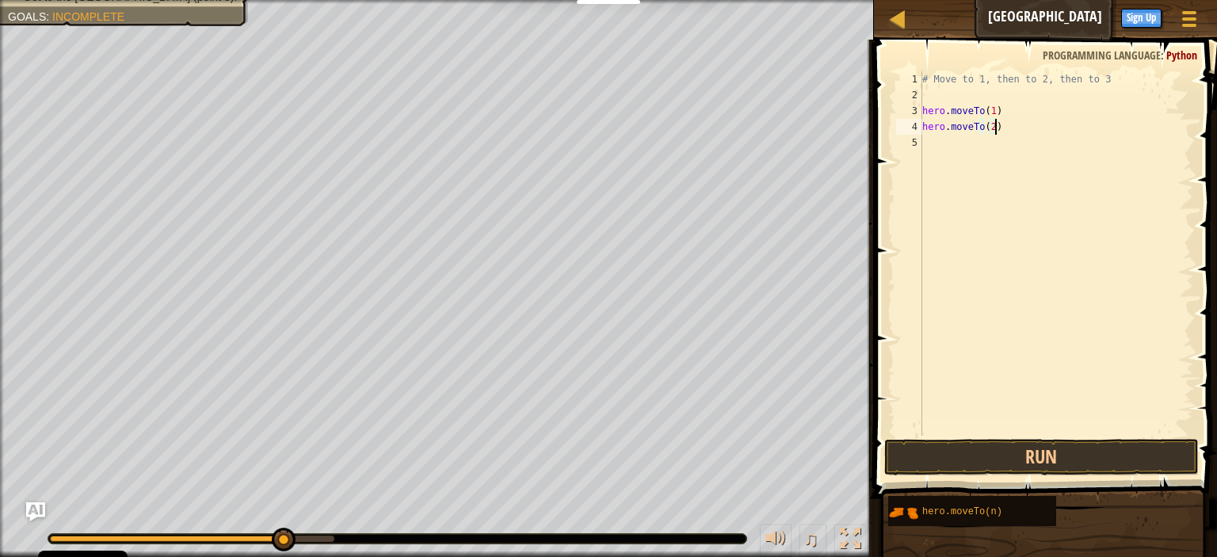
scroll to position [7, 0]
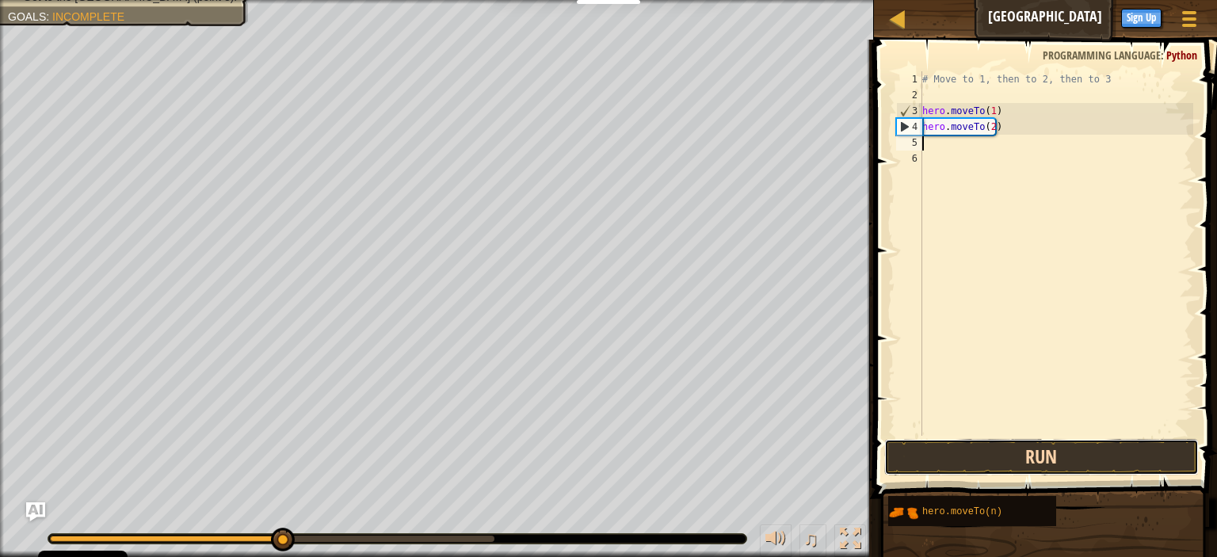
click at [1091, 463] on button "Run" at bounding box center [1042, 457] width 315 height 36
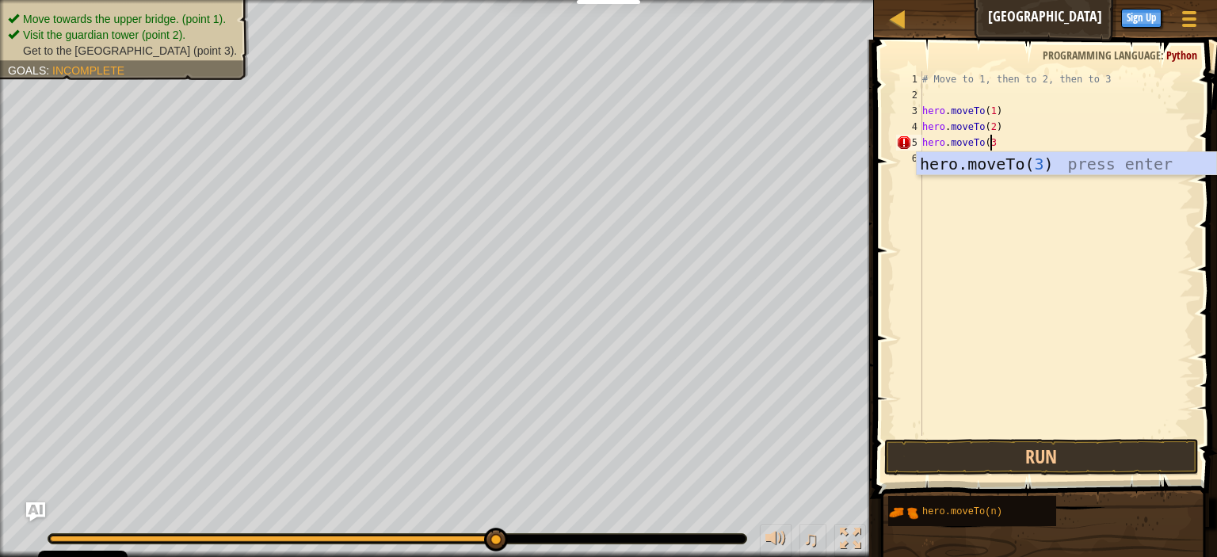
scroll to position [7, 5]
type textarea "hero.moveTo(3)"
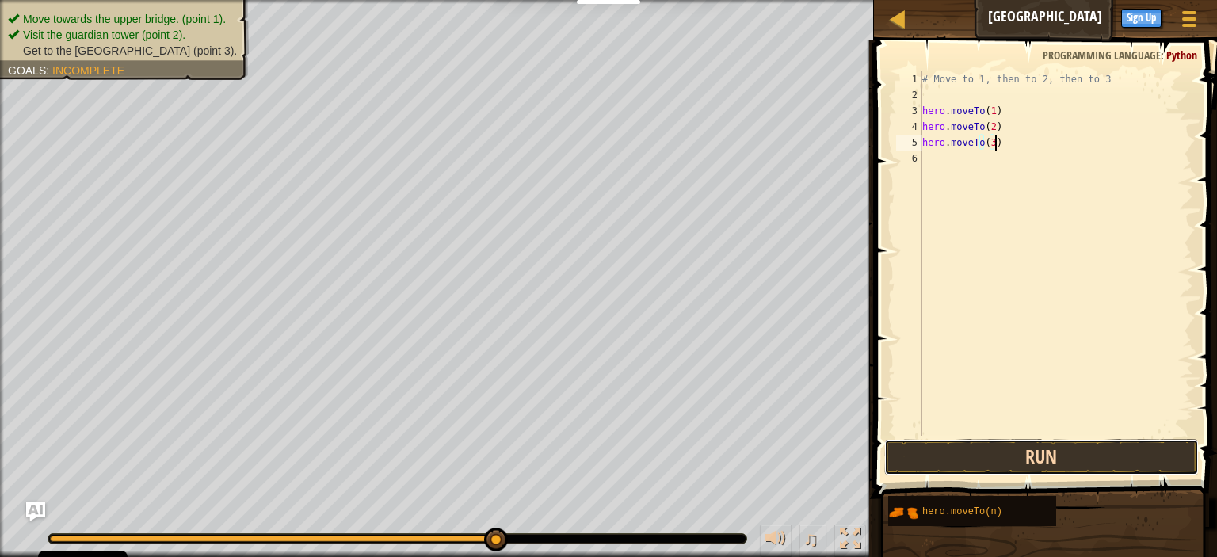
click at [1072, 446] on button "Run" at bounding box center [1042, 457] width 315 height 36
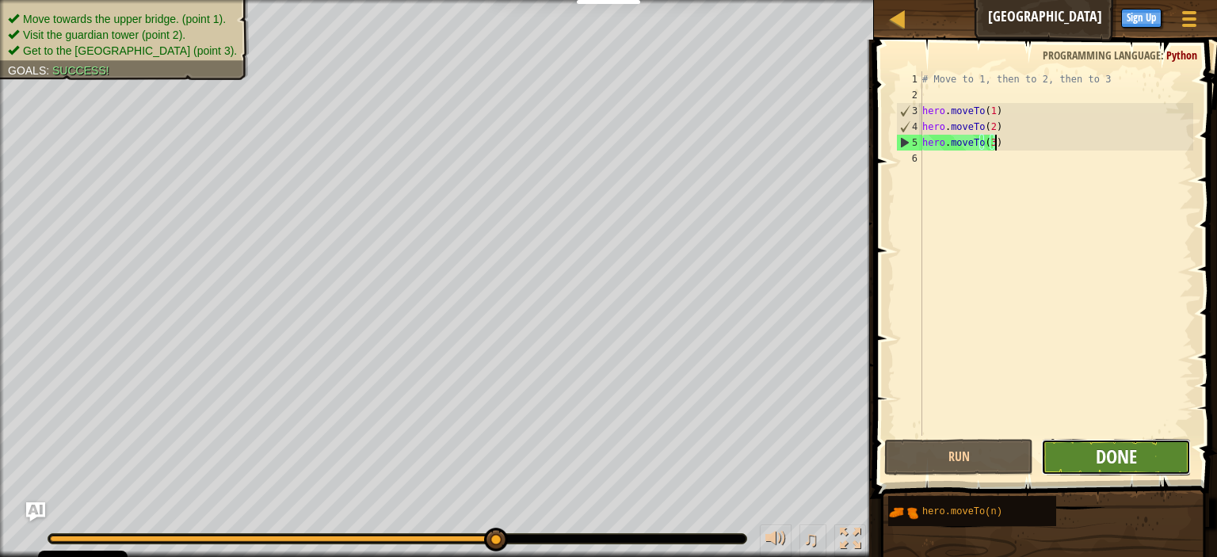
click at [1107, 446] on span "Done" at bounding box center [1116, 456] width 41 height 25
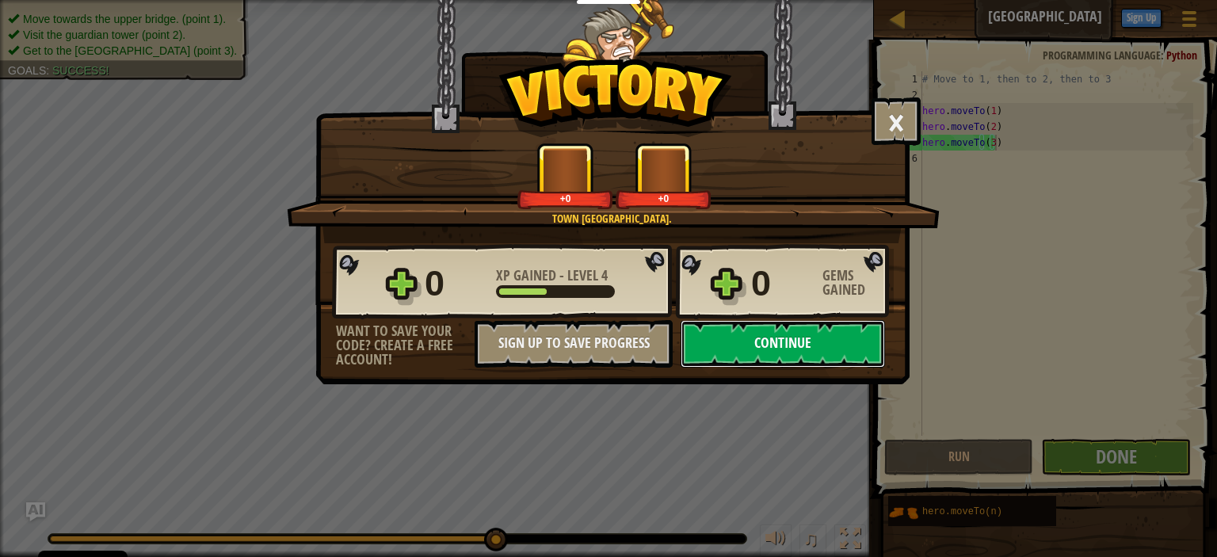
click at [799, 349] on button "Continue" at bounding box center [783, 344] width 204 height 48
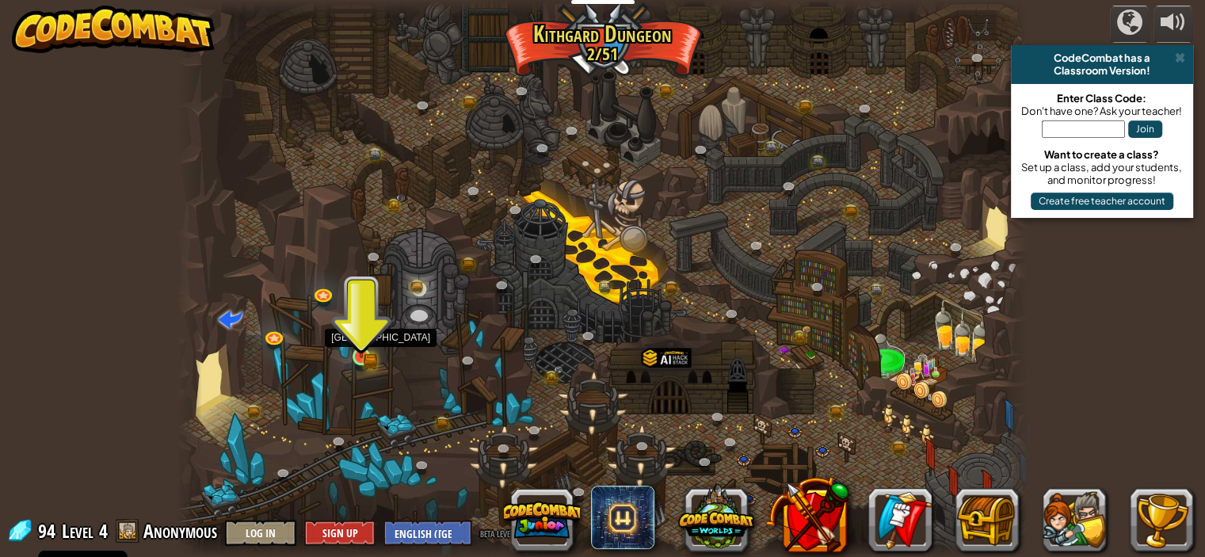
click at [356, 351] on img at bounding box center [361, 335] width 21 height 46
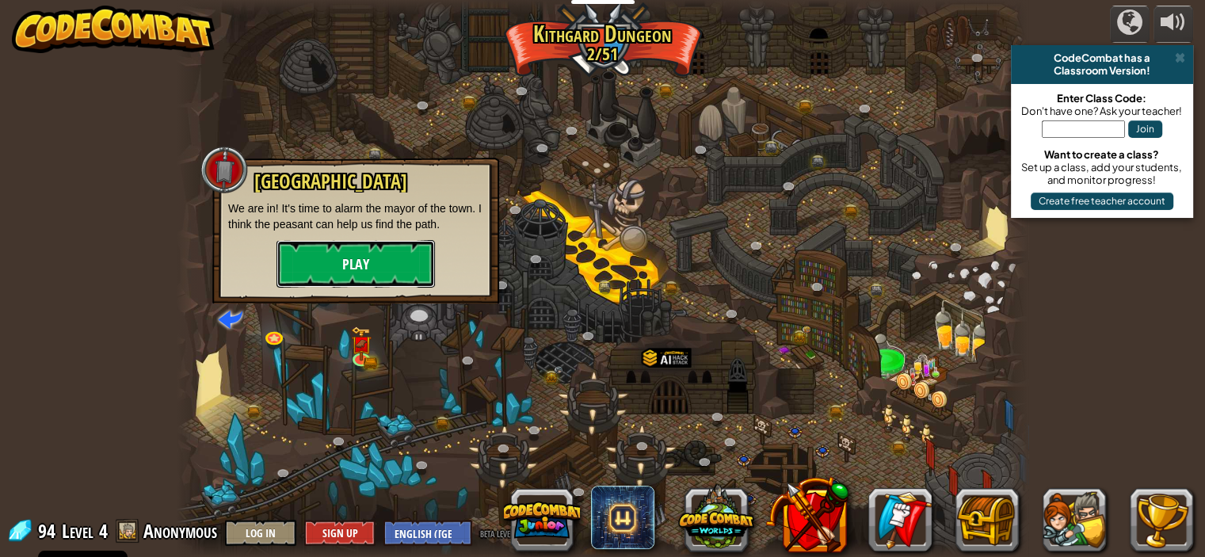
click at [376, 266] on button "Play" at bounding box center [356, 264] width 159 height 48
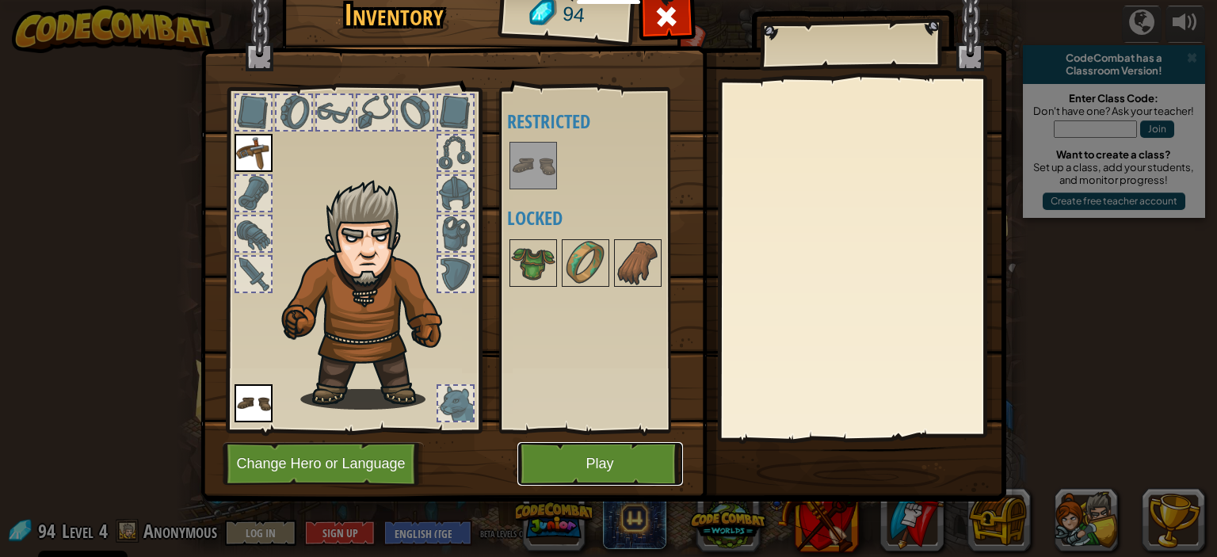
click at [636, 475] on button "Play" at bounding box center [601, 464] width 166 height 44
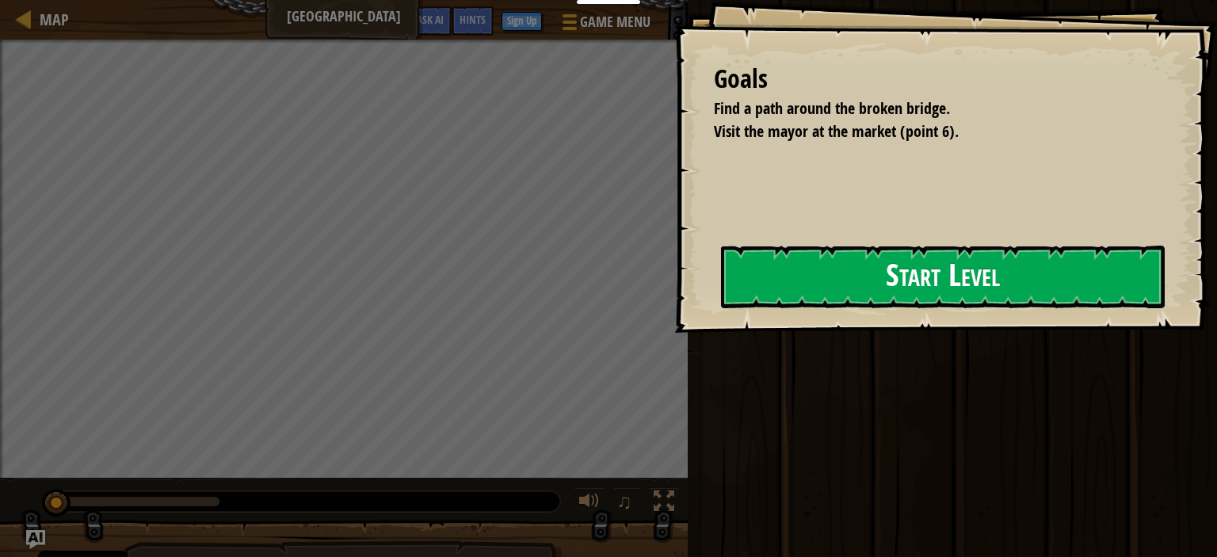
drag, startPoint x: 667, startPoint y: 300, endPoint x: 956, endPoint y: 269, distance: 290.1
click at [675, 297] on div "Goals Find a path around the broken bridge. Visit the mayor at the market (poin…" at bounding box center [945, 166] width 543 height 333
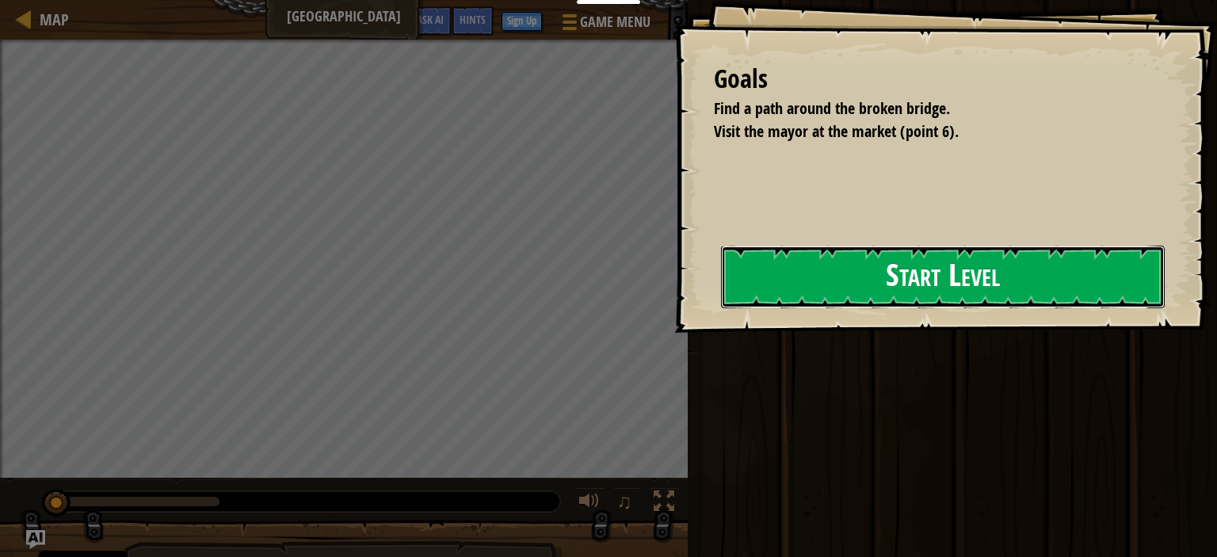
click at [1021, 269] on button "Start Level" at bounding box center [943, 277] width 444 height 63
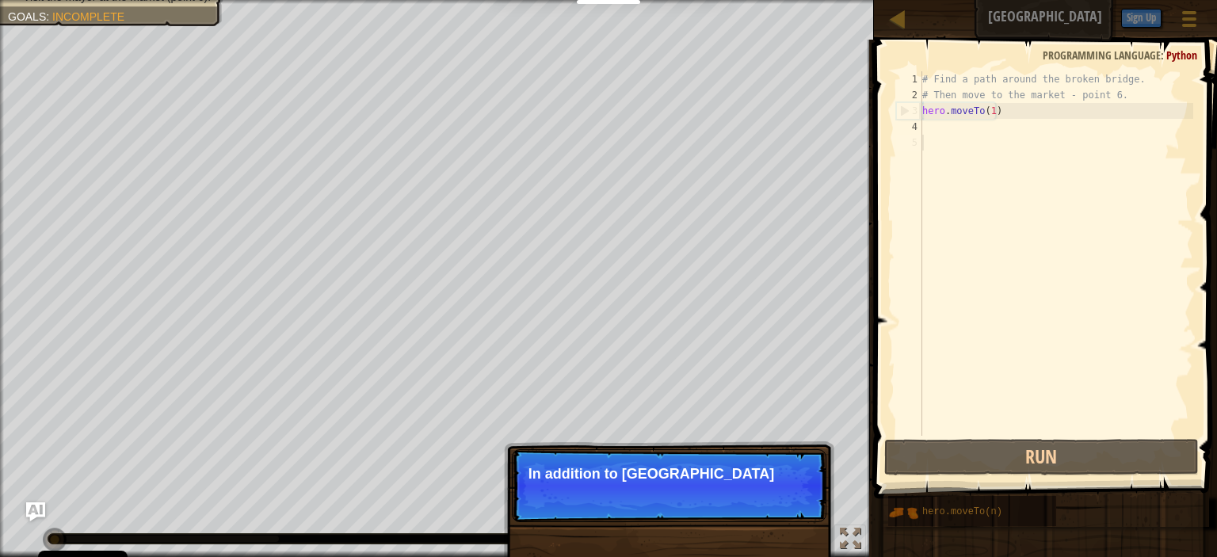
click at [1003, 159] on div "# Find a path around the broken bridge. # Then move to the market - point 6. he…" at bounding box center [1056, 269] width 274 height 396
click at [993, 138] on div "# Find a path around the broken bridge. # Then move to the market - point 6. he…" at bounding box center [1056, 269] width 274 height 396
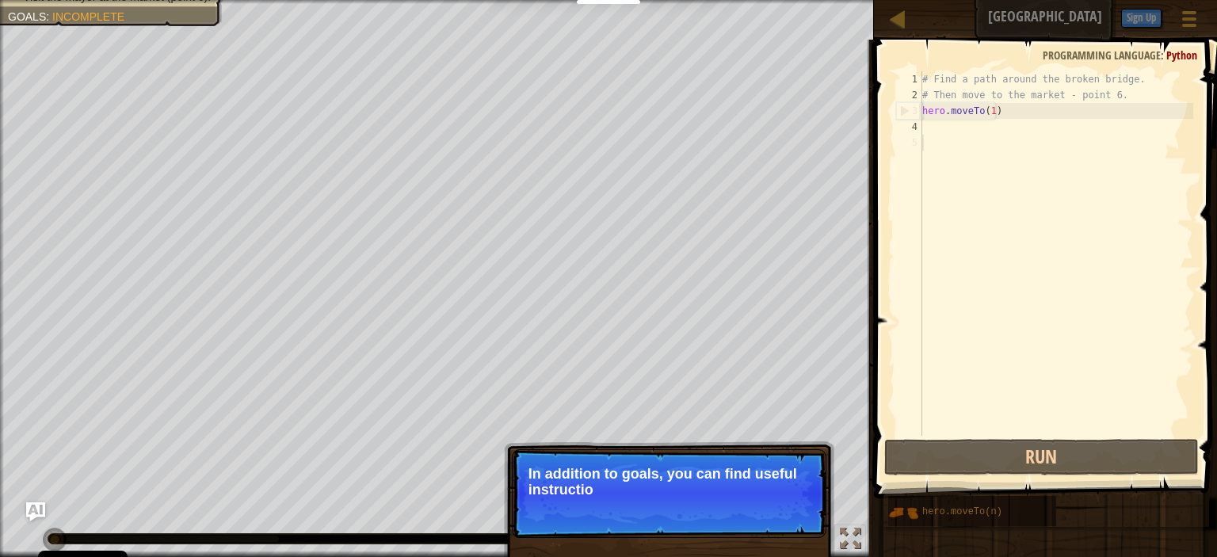
click at [713, 504] on p "Skip (esc) Continue In addition to goals, you can find useful instructio" at bounding box center [669, 493] width 315 height 89
click at [715, 504] on p "Skip (esc) Continue In addition to goals, you can find useful instructions in t" at bounding box center [669, 493] width 315 height 89
drag, startPoint x: 728, startPoint y: 510, endPoint x: 742, endPoint y: 516, distance: 14.9
click at [729, 510] on p "Skip (esc) Continue In addition to goals, you can find useful instructions in t…" at bounding box center [669, 493] width 315 height 89
drag, startPoint x: 742, startPoint y: 516, endPoint x: 754, endPoint y: 518, distance: 12.1
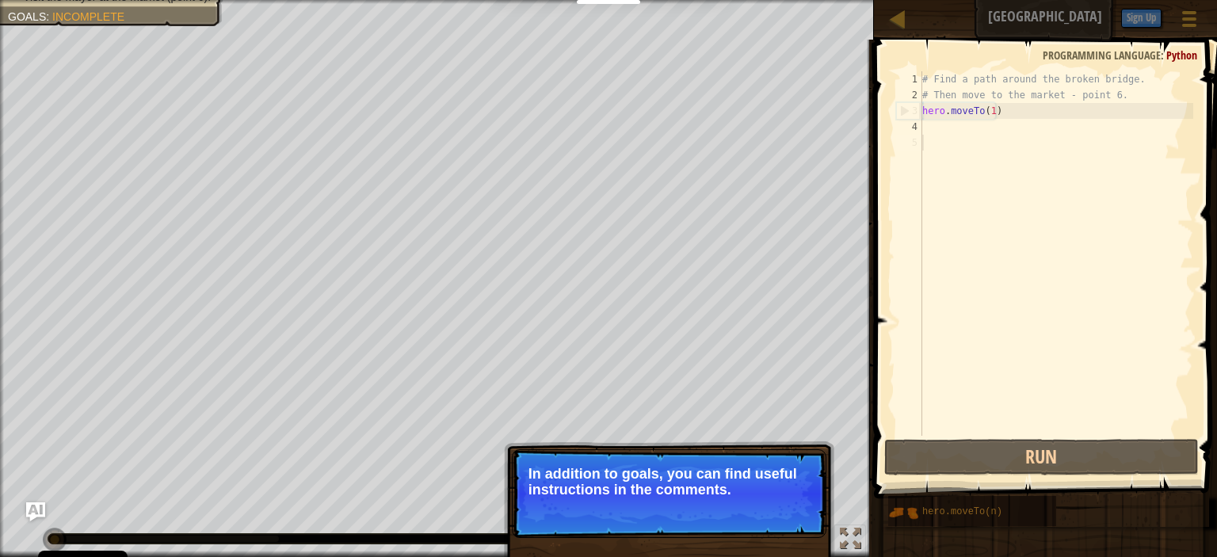
click at [742, 516] on p "Skip (esc) Continue In addition to goals, you can find useful instructions in t…" at bounding box center [669, 493] width 315 height 89
click at [758, 523] on p "Skip (esc) Continue In addition to goals, you can find useful instructions in t…" at bounding box center [669, 493] width 315 height 89
click at [766, 528] on p "Skip (esc) Continue In addition to goals, you can find useful instructions in t…" at bounding box center [669, 493] width 315 height 89
click at [772, 525] on p "Skip (esc) Continue In addition to goals, you can find useful instructions in t…" at bounding box center [669, 493] width 315 height 89
click at [774, 522] on p "Skip (esc) Continue In addition to goals, you can find useful instructions in t…" at bounding box center [669, 493] width 315 height 89
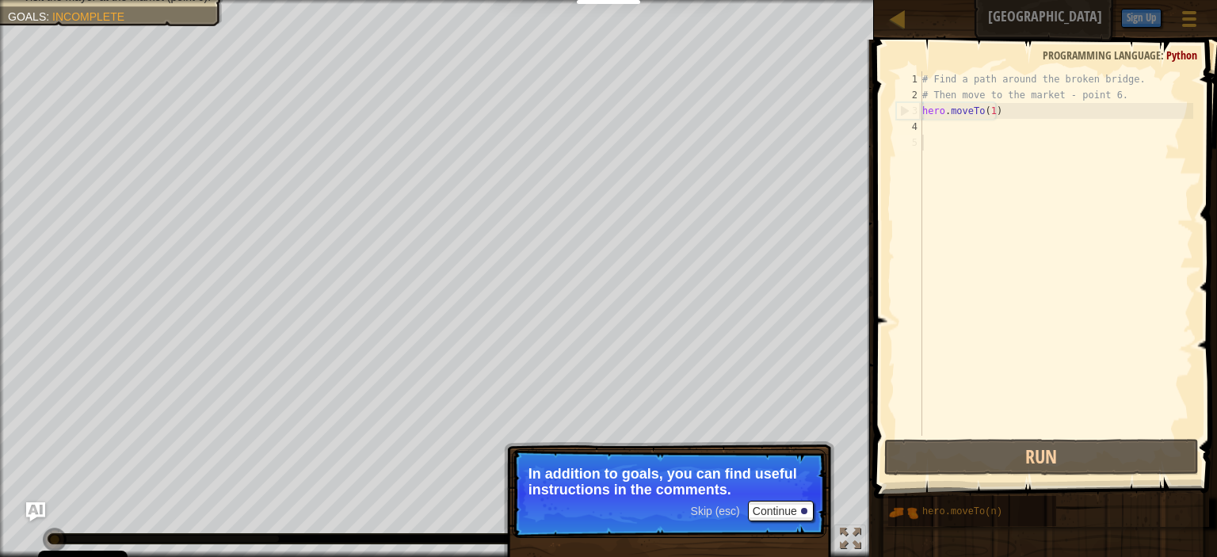
click at [779, 525] on p "Skip (esc) Continue In addition to goals, you can find useful instructions in t…" at bounding box center [669, 493] width 315 height 89
click at [780, 516] on button "Continue" at bounding box center [781, 511] width 66 height 21
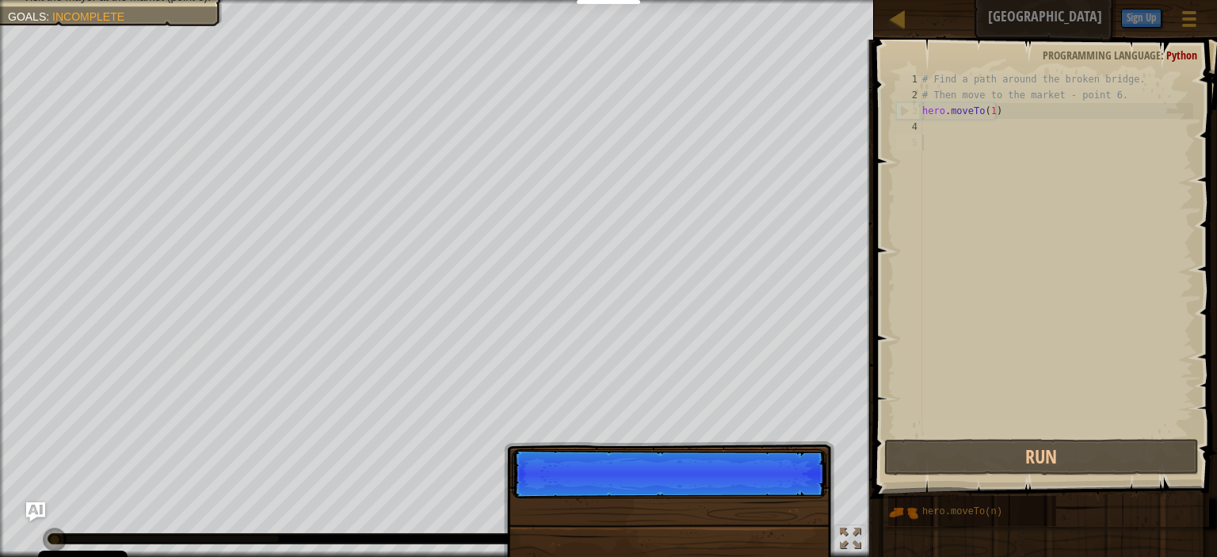
click at [780, 516] on div "Skip (esc) Continue" at bounding box center [669, 566] width 330 height 235
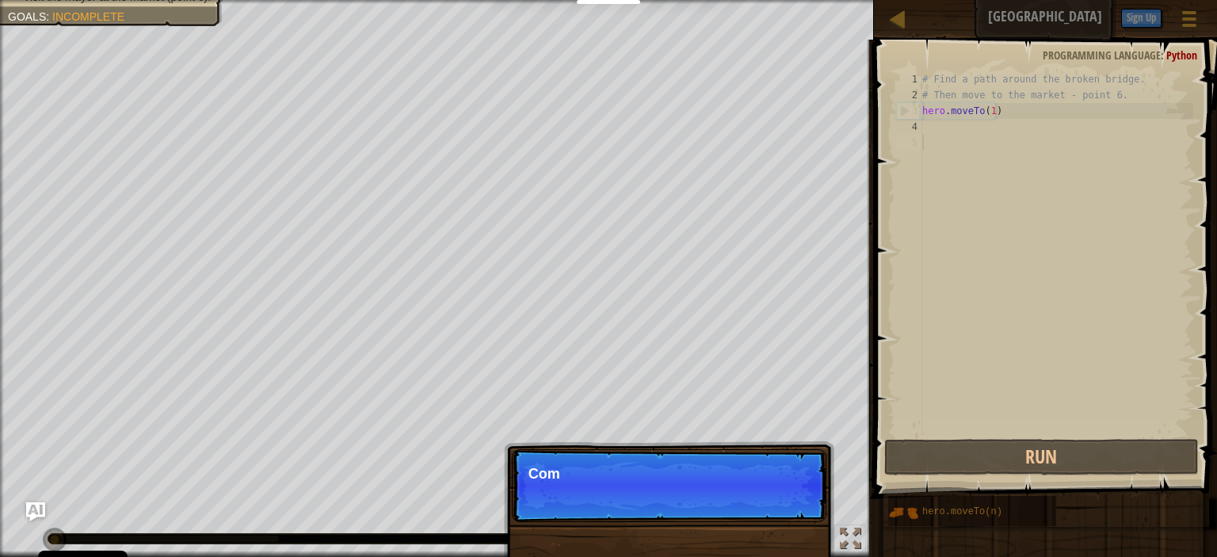
click at [781, 517] on p "Skip (esc) Continue Com" at bounding box center [669, 485] width 315 height 73
click at [777, 506] on p "Skip (esc) Continue Comments a" at bounding box center [669, 485] width 315 height 73
click at [777, 505] on p "Skip (esc) Continue Comments are not" at bounding box center [669, 485] width 315 height 73
click at [777, 501] on p "Skip (esc) Continue Comments are notes and" at bounding box center [669, 485] width 315 height 73
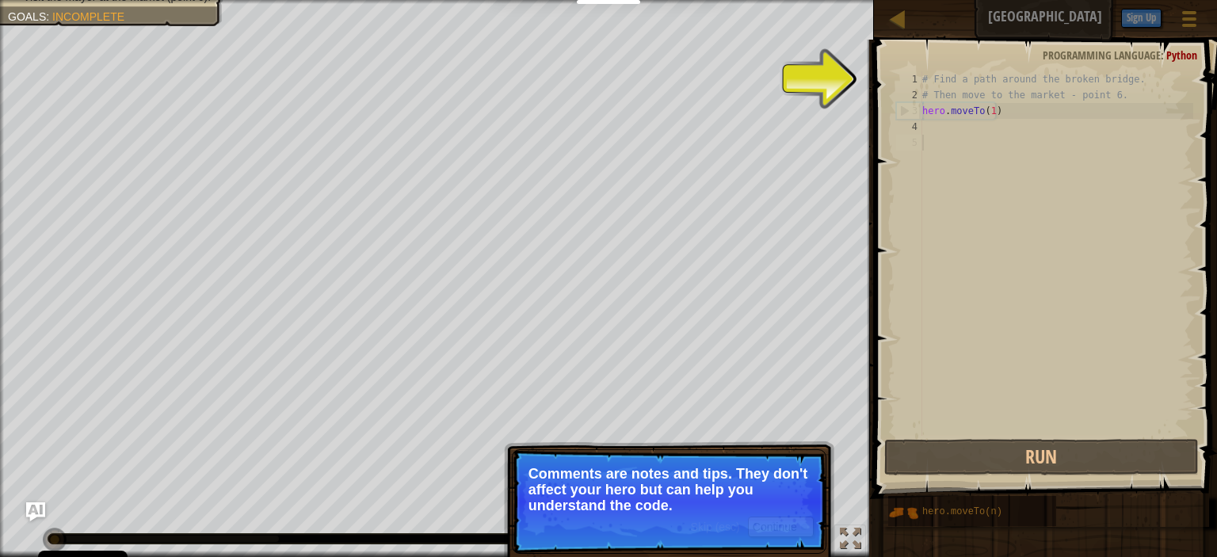
click at [773, 540] on p "Skip (esc) Continue Comments are notes and tips. They don't affect your hero bu…" at bounding box center [669, 501] width 315 height 105
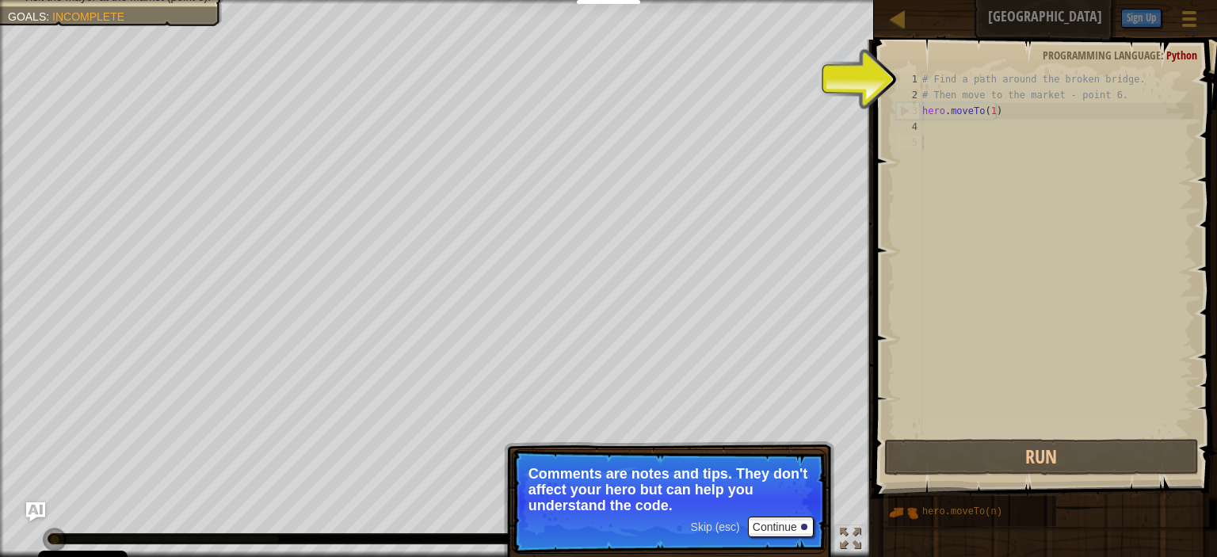
click at [770, 538] on p "Skip (esc) Continue Comments are notes and tips. They don't affect your hero bu…" at bounding box center [669, 501] width 315 height 105
click at [770, 527] on button "Continue" at bounding box center [781, 527] width 66 height 21
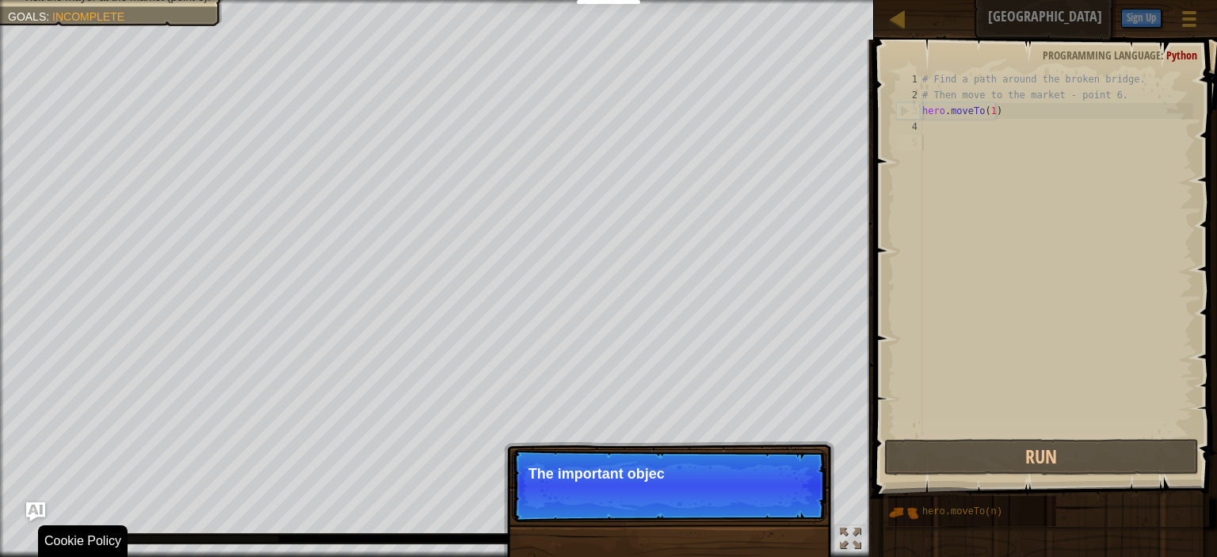
click at [727, 505] on p "Skip (esc) Continue The important objec" at bounding box center [669, 485] width 315 height 73
click at [764, 485] on p "Skip (esc) Continue The important objects and points usually" at bounding box center [669, 485] width 315 height 73
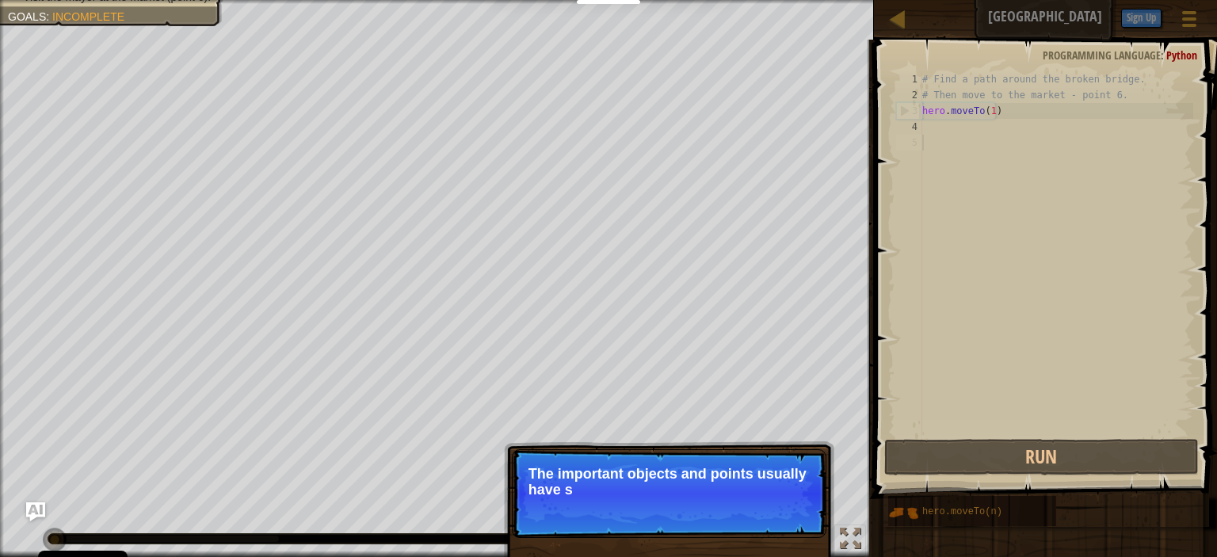
click at [802, 505] on p "Skip (esc) Continue The important objects and points usually have s" at bounding box center [669, 493] width 315 height 89
click at [784, 527] on p "Skip (esc) Continue The important objects and points usually have special marks" at bounding box center [669, 493] width 315 height 89
click at [780, 525] on p "Skip (esc) Continue The important objects and points usually have special marks…" at bounding box center [669, 493] width 315 height 89
click at [782, 519] on button "Continue" at bounding box center [781, 511] width 66 height 21
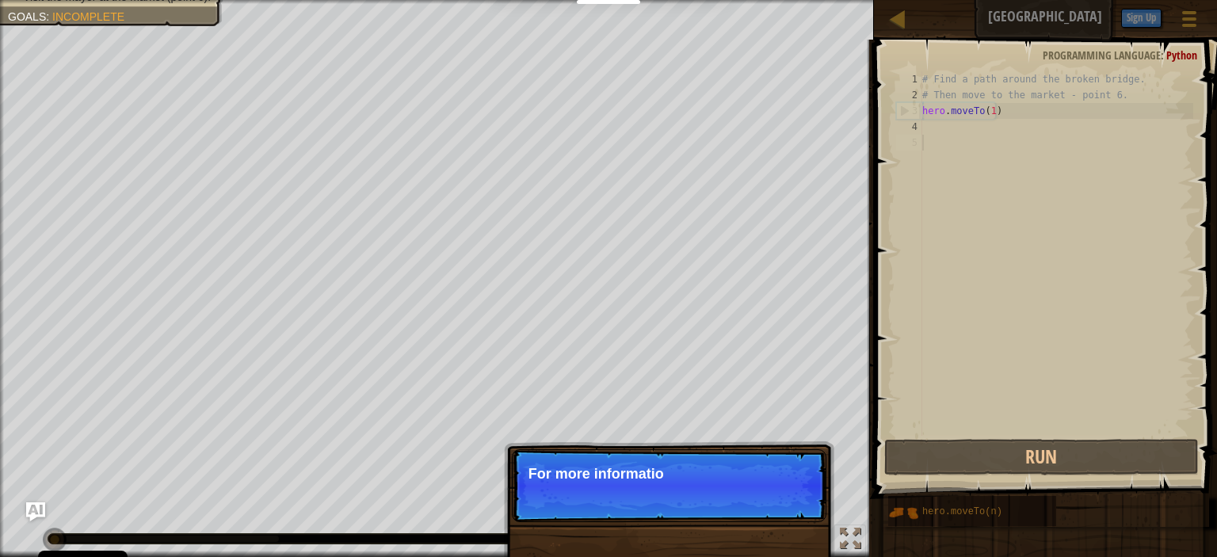
click at [793, 514] on p "Skip (esc) Continue For more informatio" at bounding box center [669, 485] width 315 height 73
click at [769, 498] on p "Skip (esc) Continue For more information, read the HI" at bounding box center [669, 485] width 315 height 73
click at [769, 498] on button "Continue" at bounding box center [781, 495] width 66 height 21
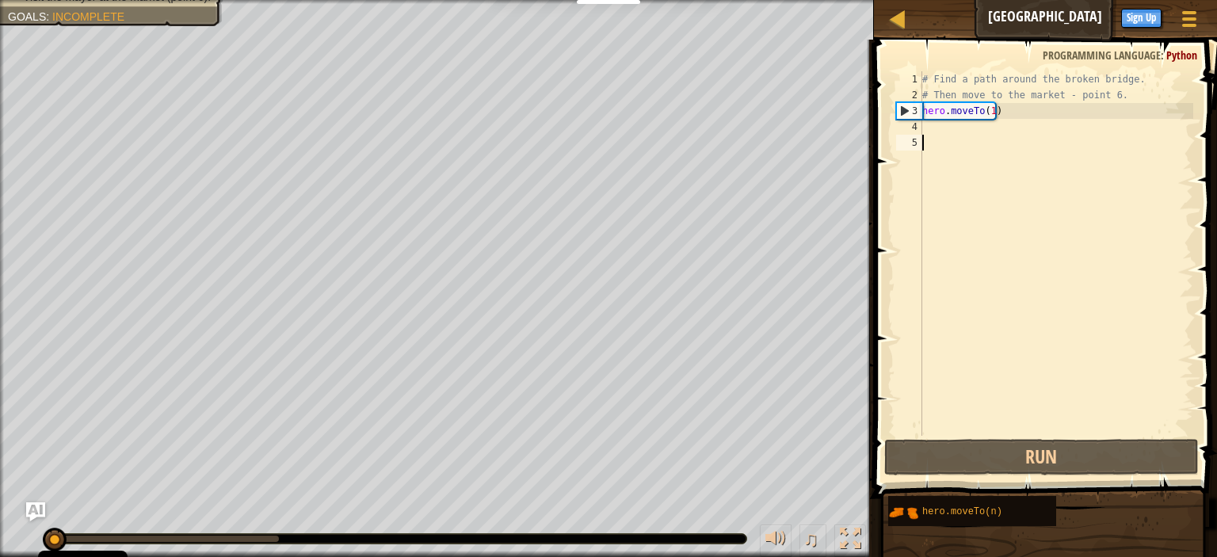
drag, startPoint x: 975, startPoint y: 158, endPoint x: 971, endPoint y: 131, distance: 27.2
click at [975, 151] on div "# Find a path around the broken bridge. # Then move to the market - point 6. he…" at bounding box center [1056, 269] width 274 height 396
click at [971, 131] on div "# Find a path around the broken bridge. # Then move to the market - point 6. he…" at bounding box center [1056, 269] width 274 height 396
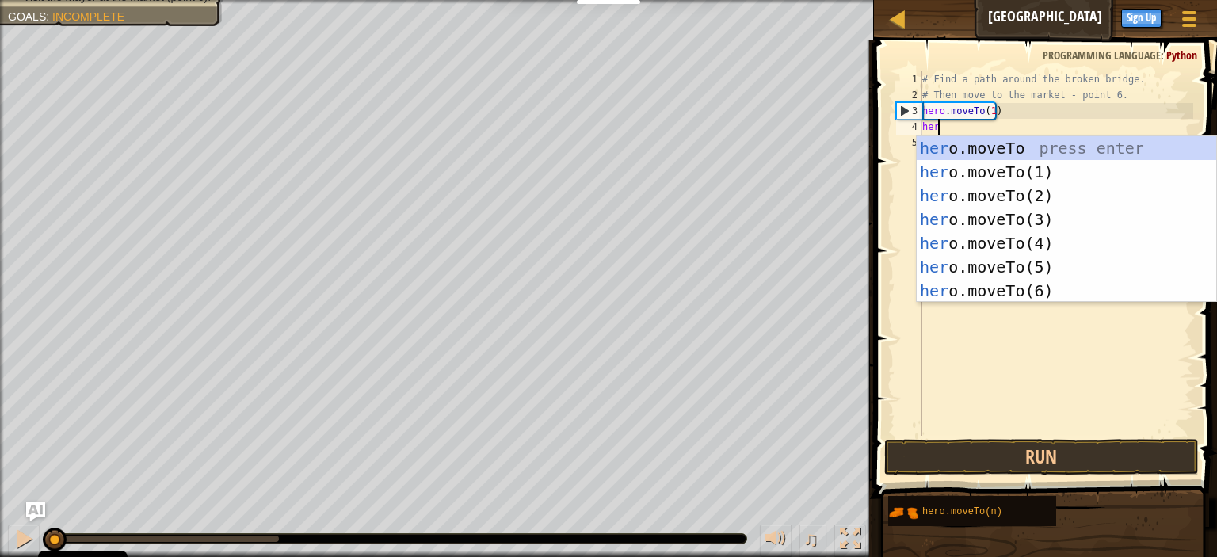
scroll to position [7, 0]
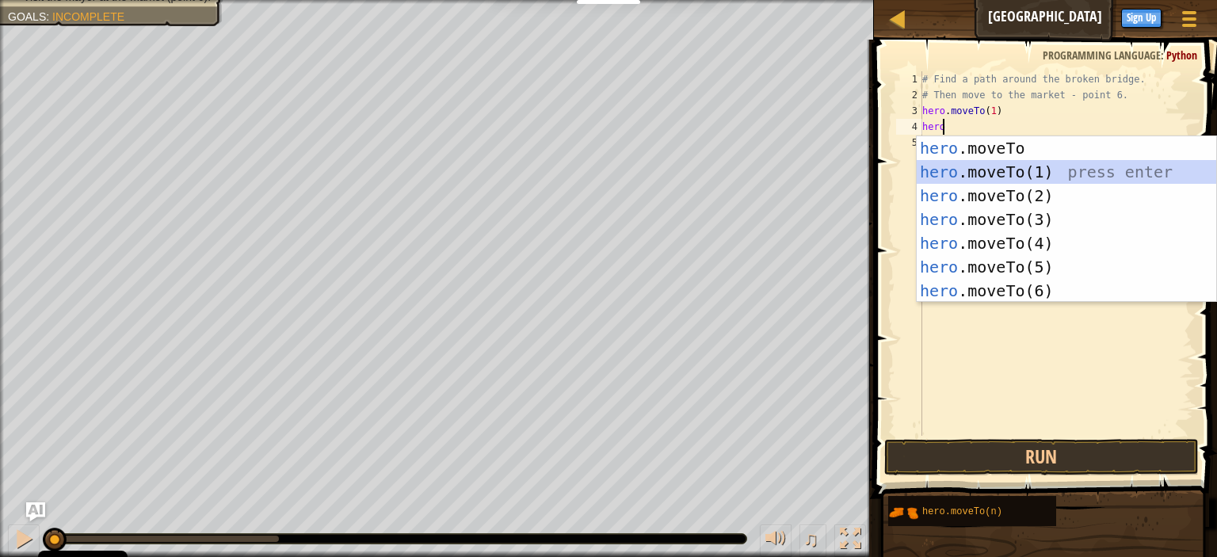
click at [1009, 175] on div "hero .moveTo press enter hero .moveTo(1) press enter hero .moveTo(2) press ente…" at bounding box center [1067, 243] width 300 height 214
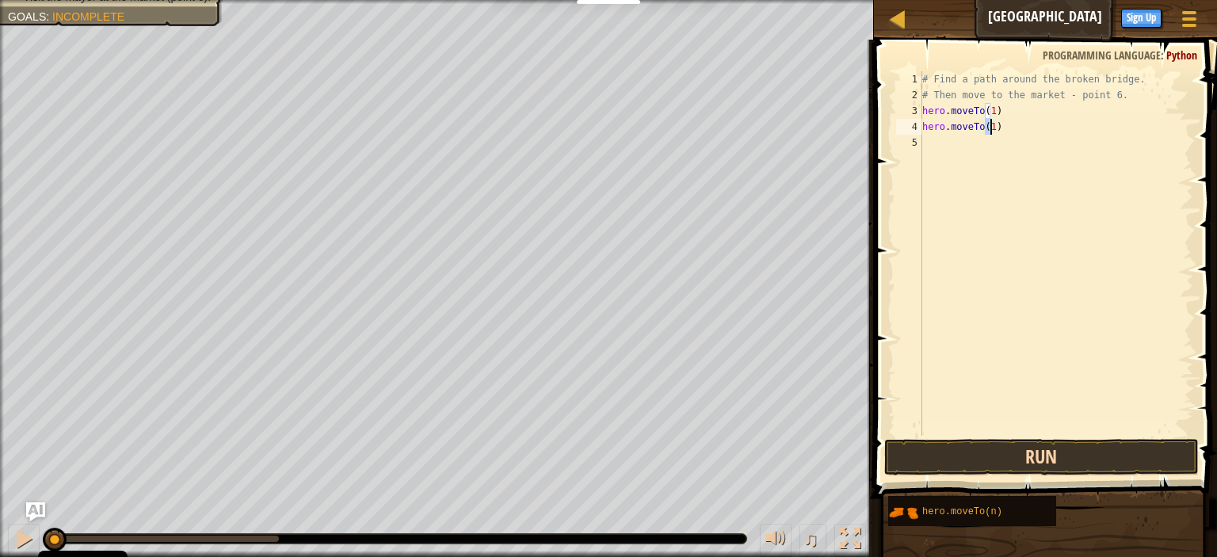
type textarea "hero.moveTo(1)"
click at [961, 452] on button "Run" at bounding box center [1042, 457] width 315 height 36
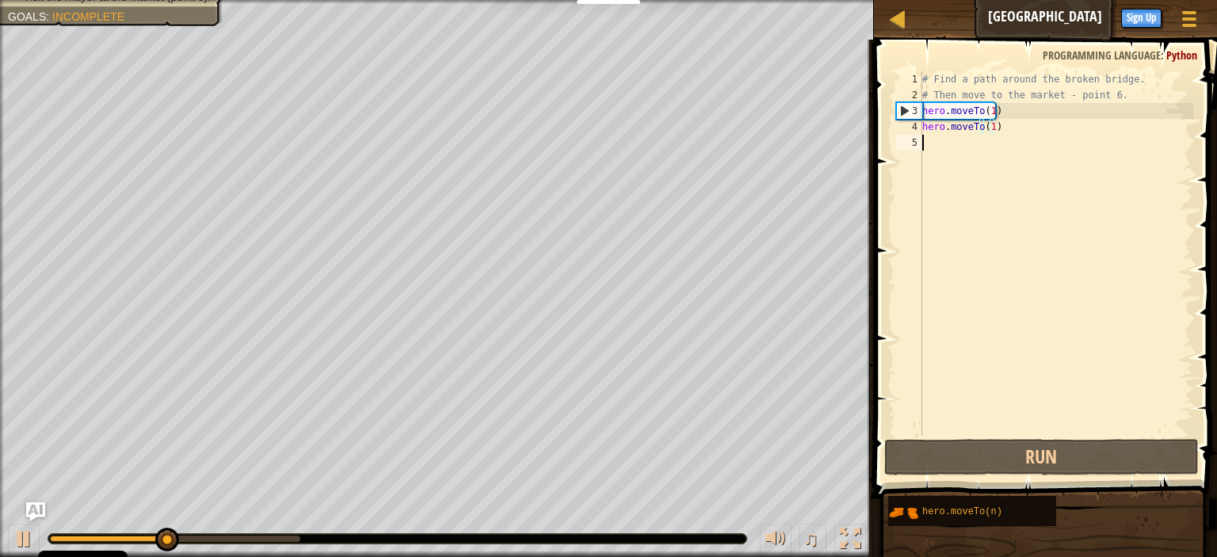
click at [978, 143] on div "# Find a path around the broken bridge. # Then move to the market - point 6. he…" at bounding box center [1056, 269] width 274 height 396
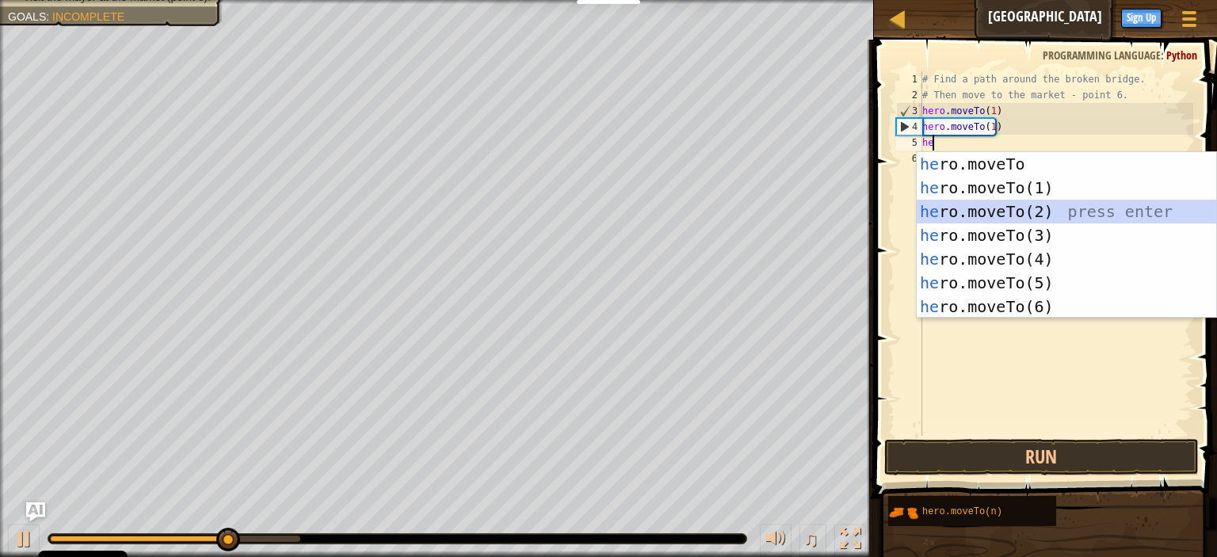
click at [1053, 201] on div "he ro.moveTo press enter he ro.moveTo(1) press enter he ro.moveTo(2) press ente…" at bounding box center [1067, 259] width 300 height 214
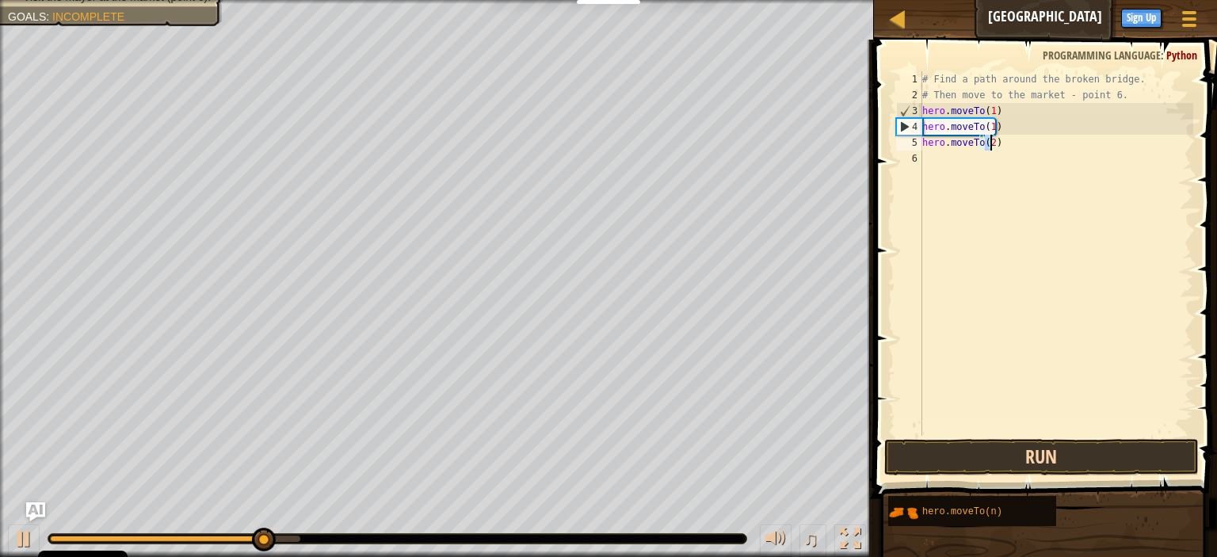
type textarea "hero.moveTo(2)"
click at [984, 439] on button "Run" at bounding box center [1042, 457] width 315 height 36
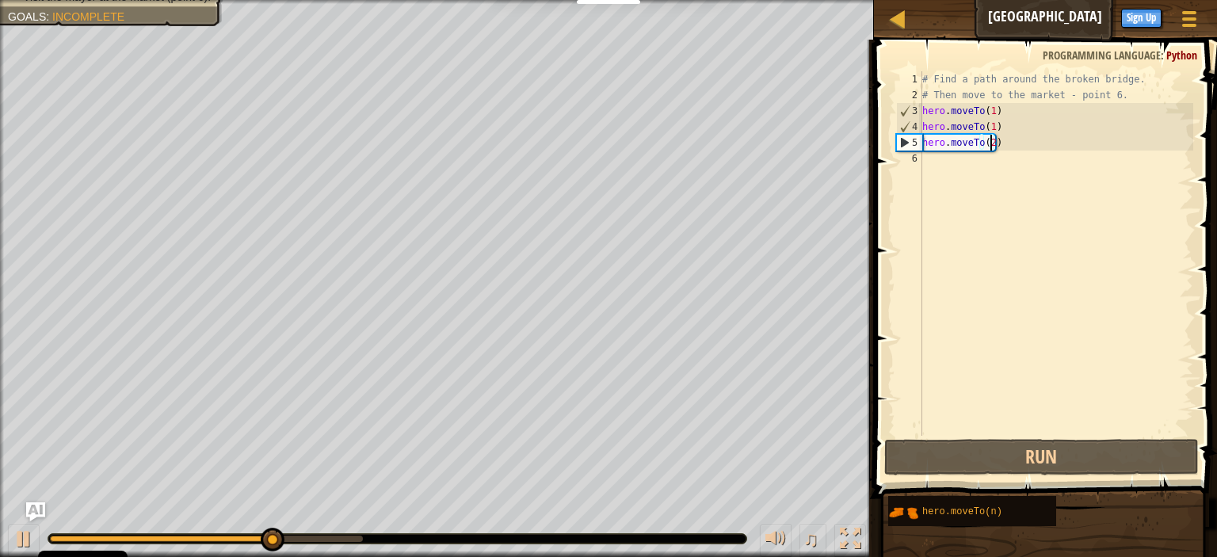
click at [942, 170] on div "# Find a path around the broken bridge. # Then move to the market - point 6. he…" at bounding box center [1056, 269] width 274 height 396
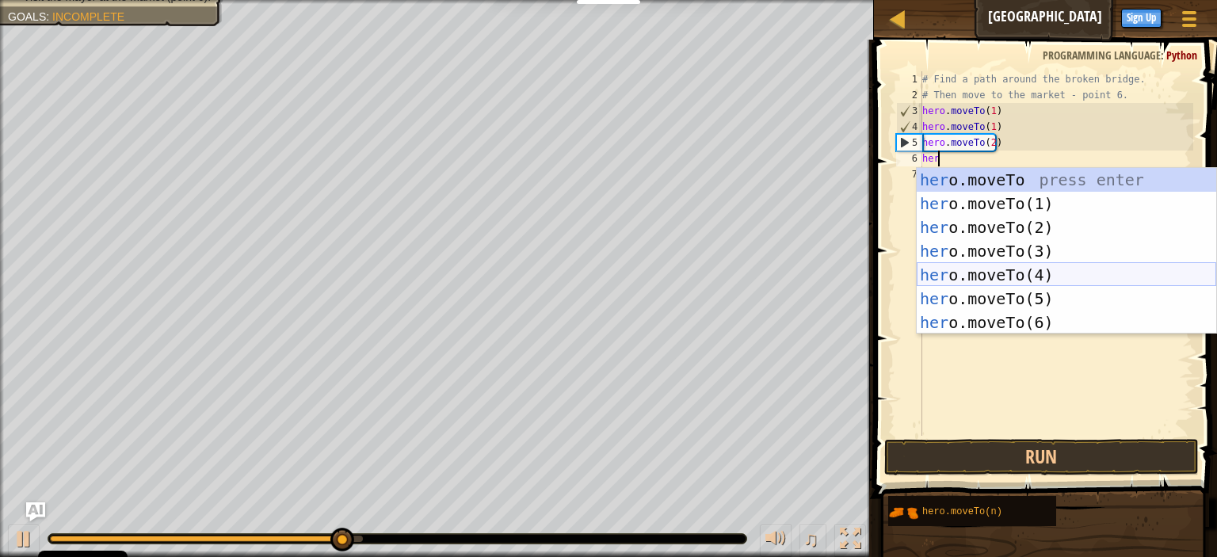
click at [1011, 279] on div "her o.moveTo press enter her o.moveTo(1) press enter her o.moveTo(2) press ente…" at bounding box center [1067, 275] width 300 height 214
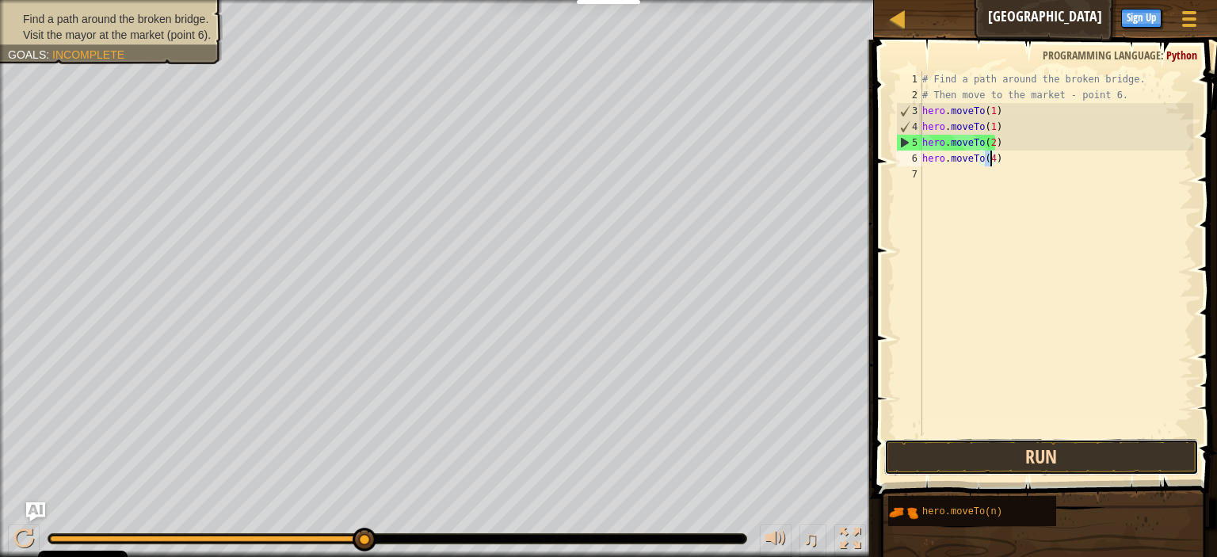
click at [972, 449] on button "Run" at bounding box center [1042, 457] width 315 height 36
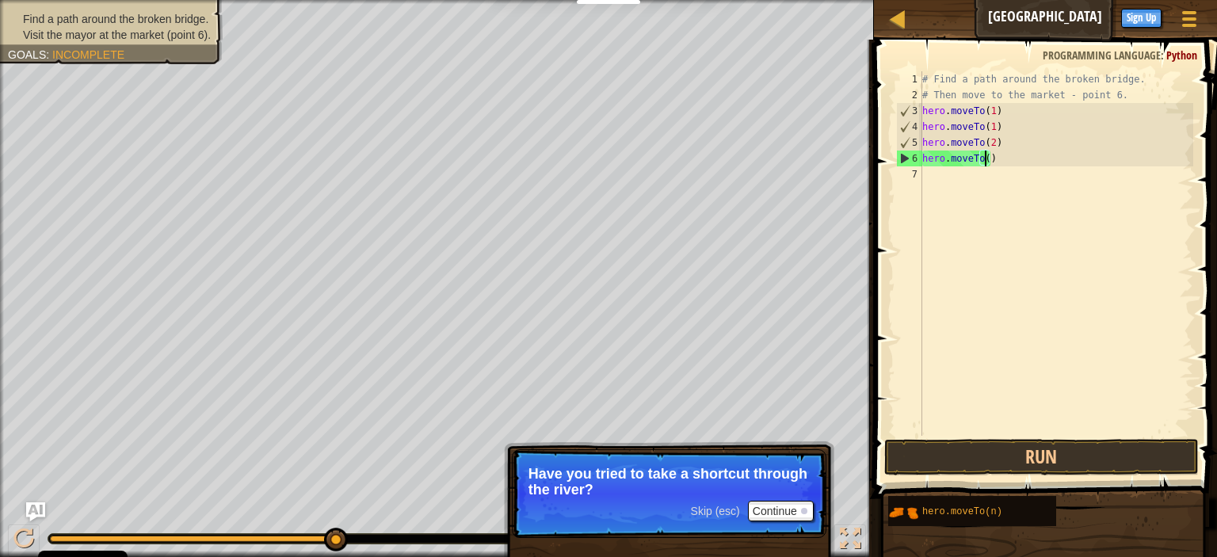
scroll to position [7, 5]
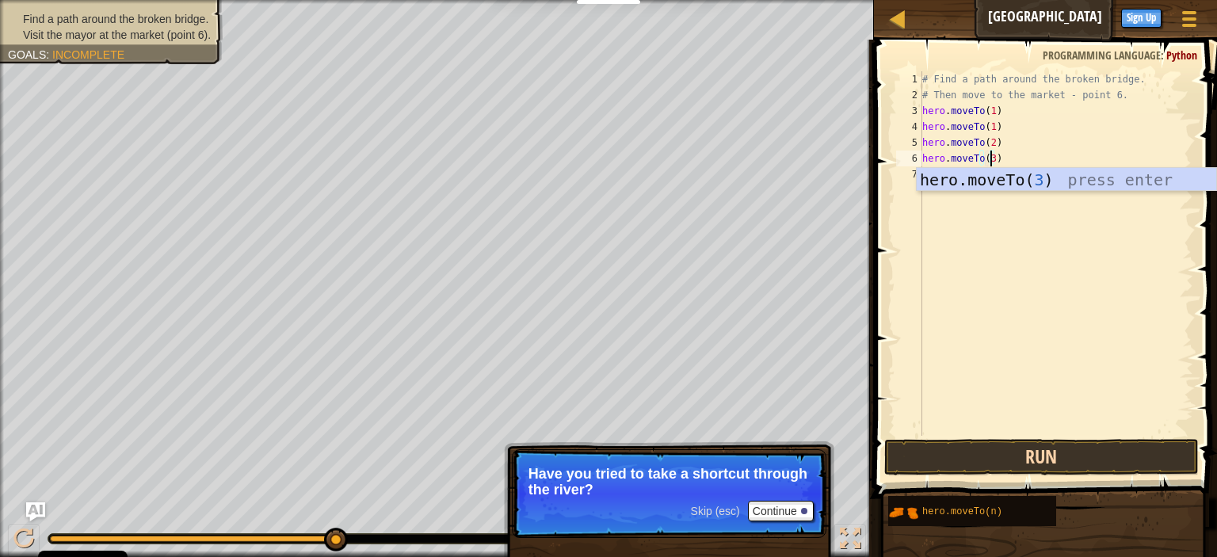
type textarea "hero.moveTo(3)"
click at [988, 449] on button "Run" at bounding box center [1042, 457] width 315 height 36
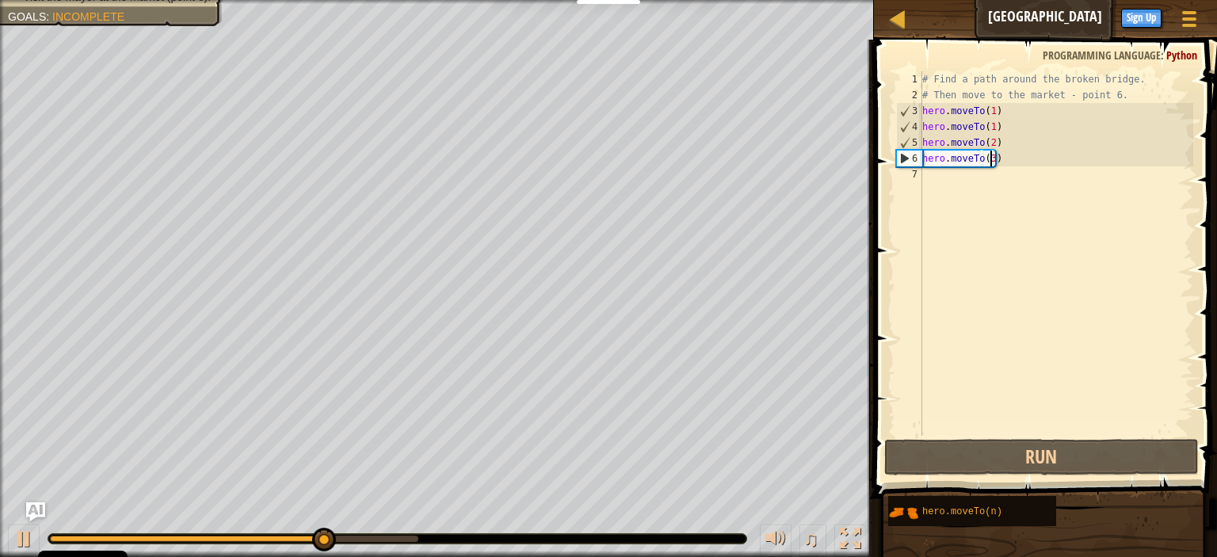
click at [955, 209] on div "# Find a path around the broken bridge. # Then move to the market - point 6. he…" at bounding box center [1056, 269] width 274 height 396
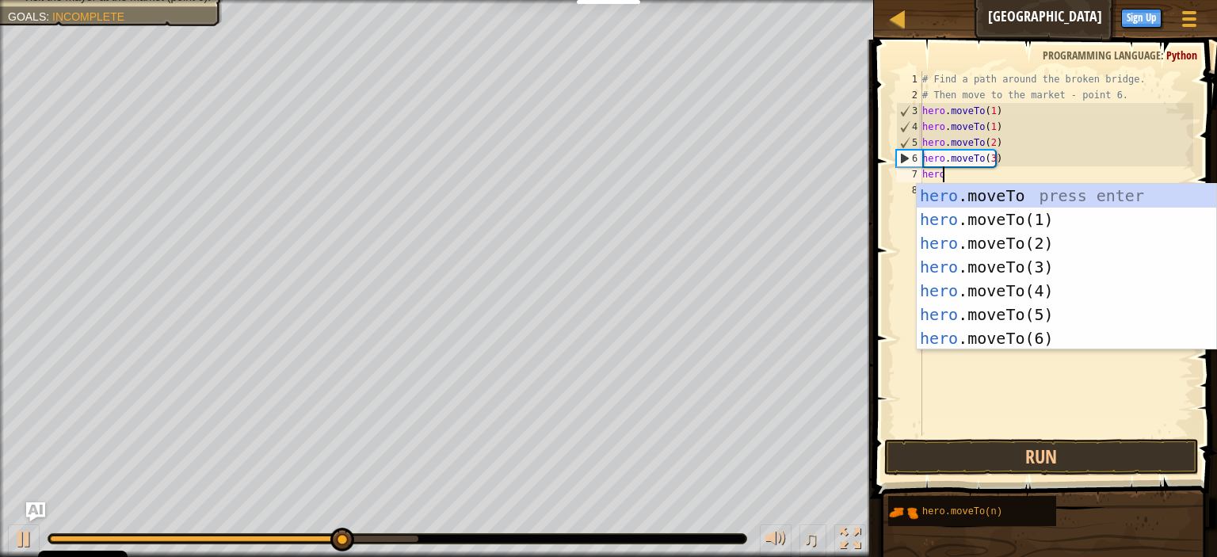
scroll to position [7, 0]
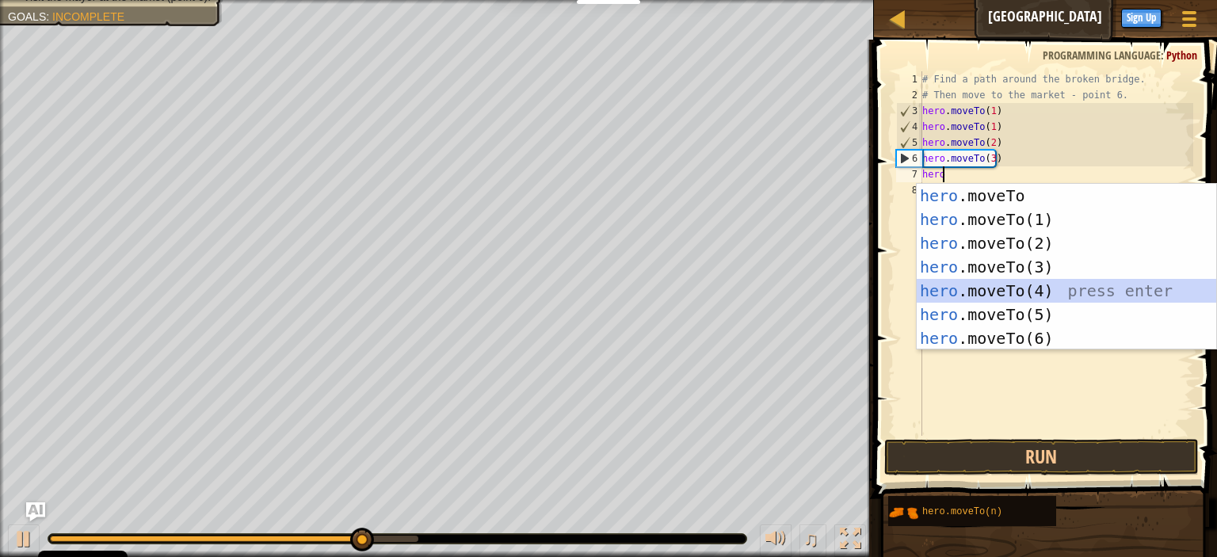
click at [980, 300] on div "hero .moveTo press enter hero .moveTo(1) press enter hero .moveTo(2) press ente…" at bounding box center [1067, 291] width 300 height 214
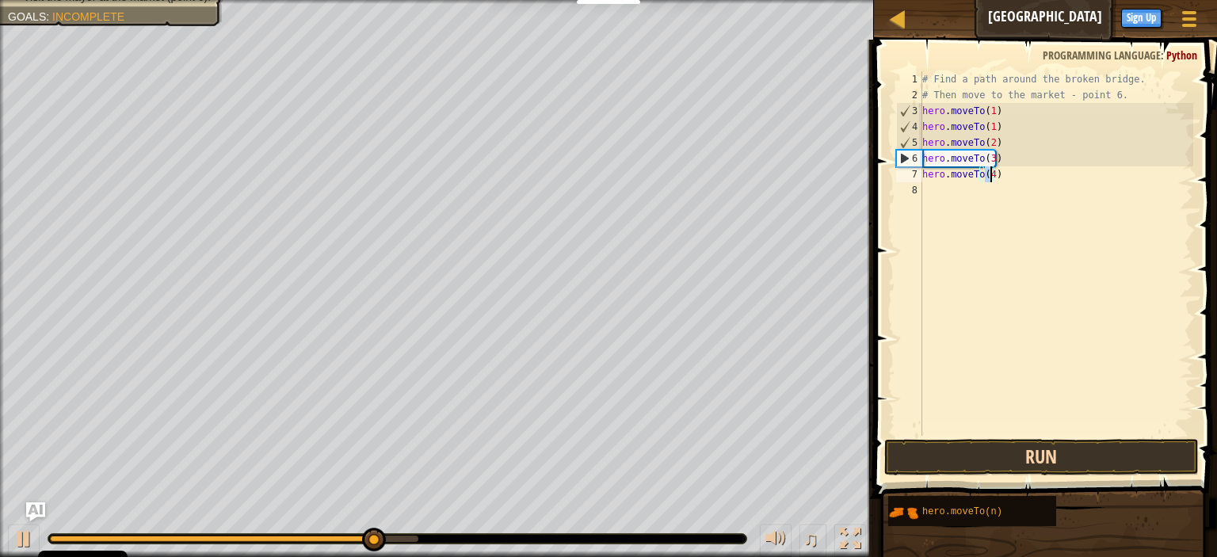
type textarea "hero.moveTo(4)"
click at [1028, 460] on button "Run" at bounding box center [1042, 457] width 315 height 36
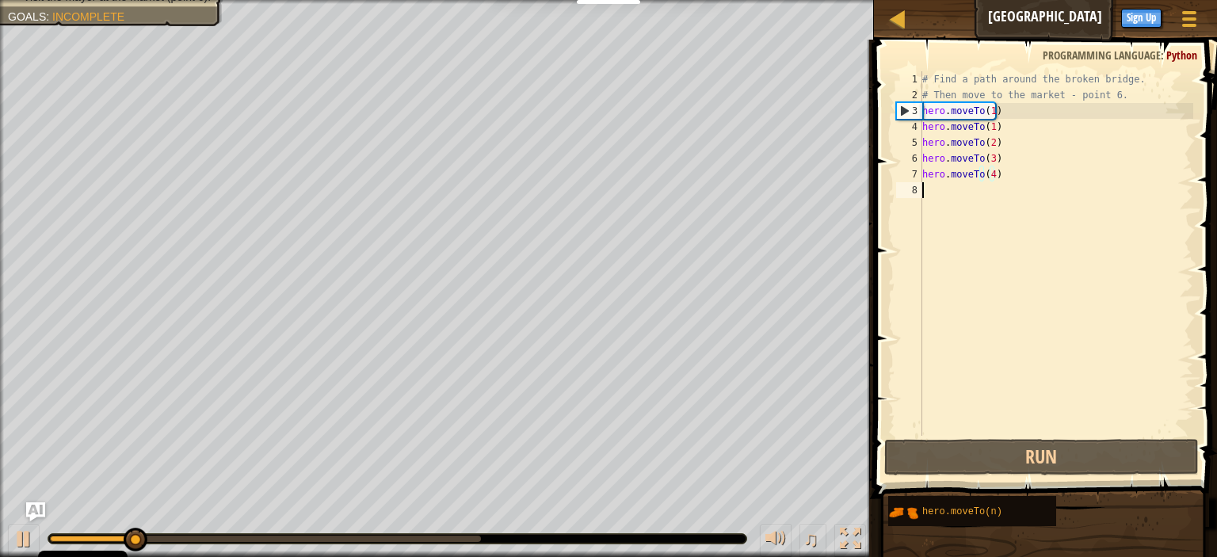
click at [964, 215] on div "# Find a path around the broken bridge. # Then move to the market - point 6. he…" at bounding box center [1056, 269] width 274 height 396
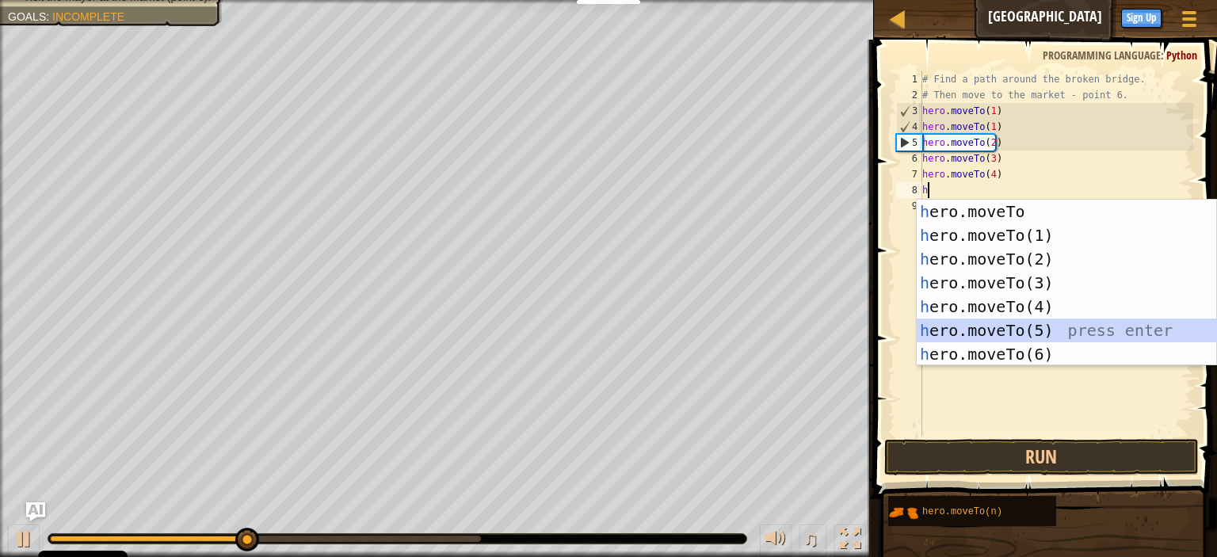
click at [1010, 334] on div "h ero.moveTo press enter h ero.moveTo(1) press enter h ero.moveTo(2) press ente…" at bounding box center [1067, 307] width 300 height 214
type textarea "hero.moveTo(5)"
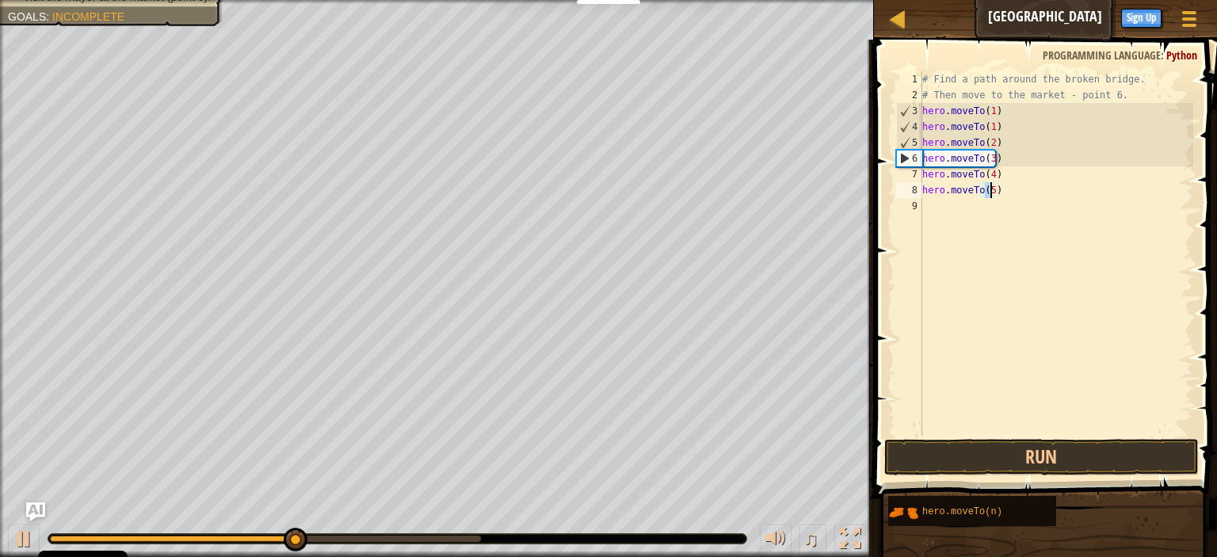
click at [952, 224] on div "# Find a path around the broken bridge. # Then move to the market - point 6. he…" at bounding box center [1056, 269] width 274 height 396
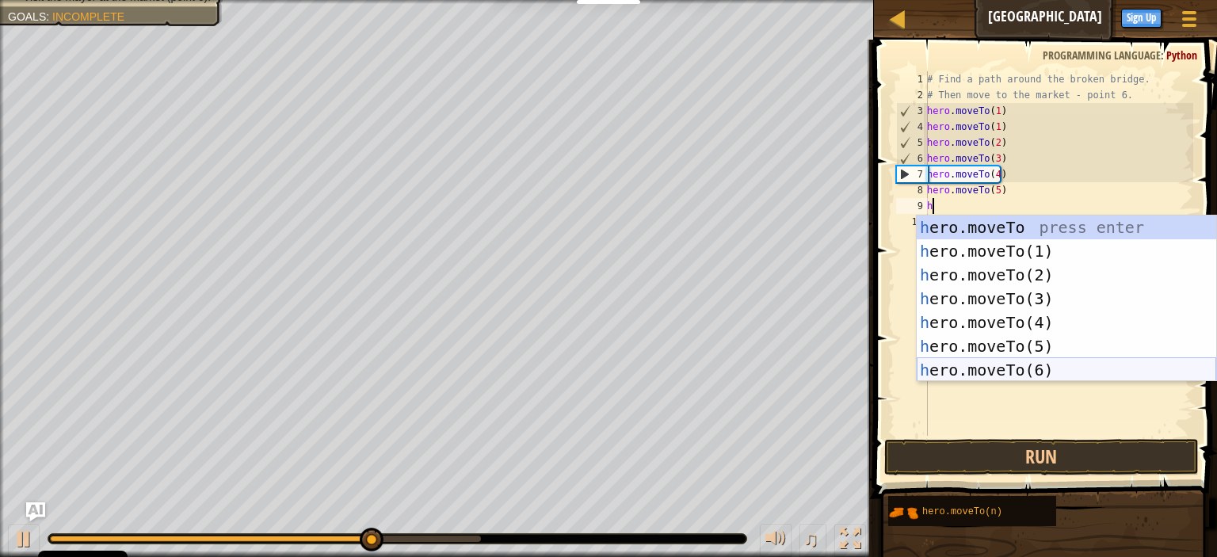
click at [1053, 365] on div "h ero.moveTo press enter h ero.moveTo(1) press enter h ero.moveTo(2) press ente…" at bounding box center [1067, 323] width 300 height 214
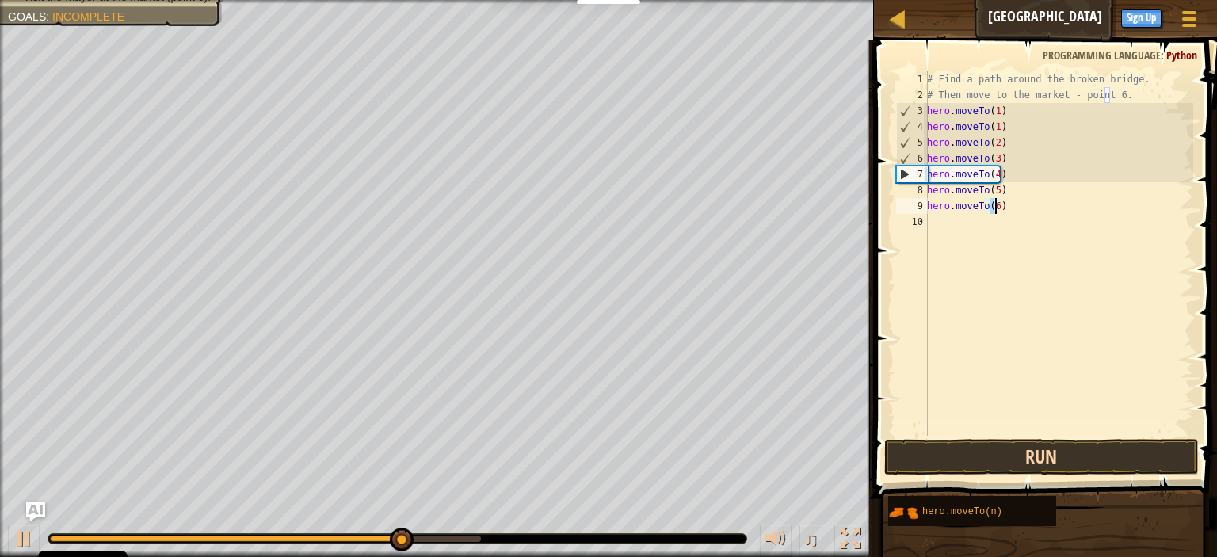
type textarea "hero.moveTo(6)"
click at [1091, 455] on button "Run" at bounding box center [1042, 457] width 315 height 36
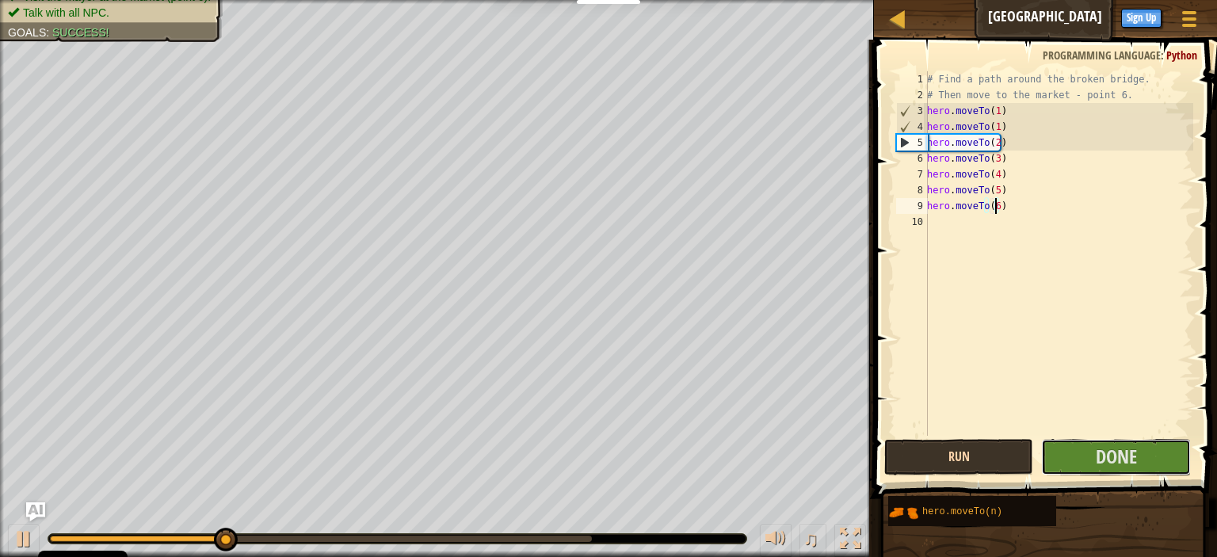
click at [1091, 455] on button "Done" at bounding box center [1115, 457] width 149 height 36
